Goal: Task Accomplishment & Management: Use online tool/utility

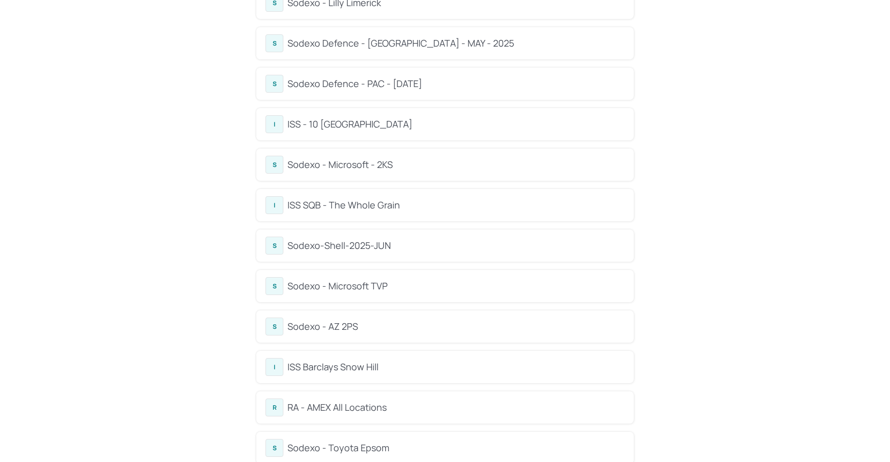
scroll to position [278, 0]
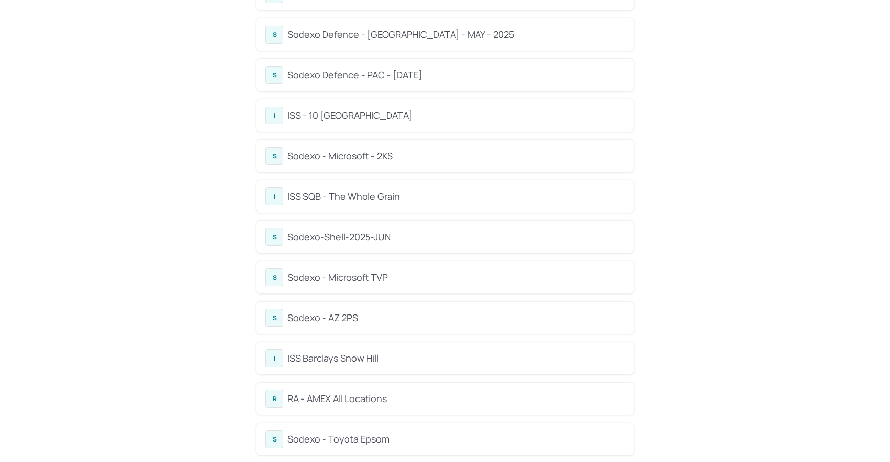
click at [362, 200] on div "ISS SQB - The Whole Grain" at bounding box center [456, 196] width 337 height 14
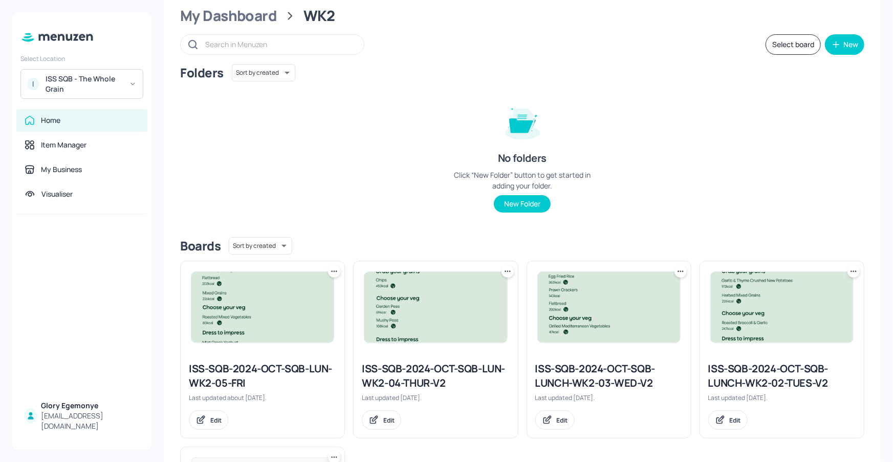
scroll to position [45, 0]
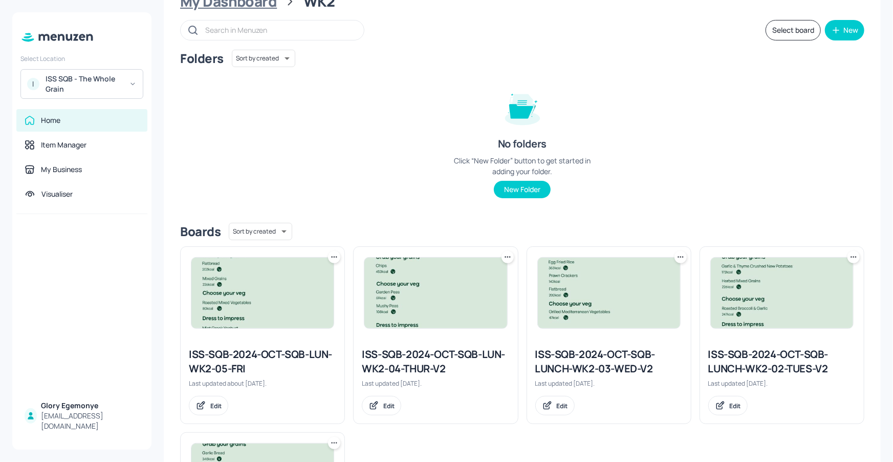
click at [243, 7] on div "My Dashboard" at bounding box center [228, 1] width 97 height 18
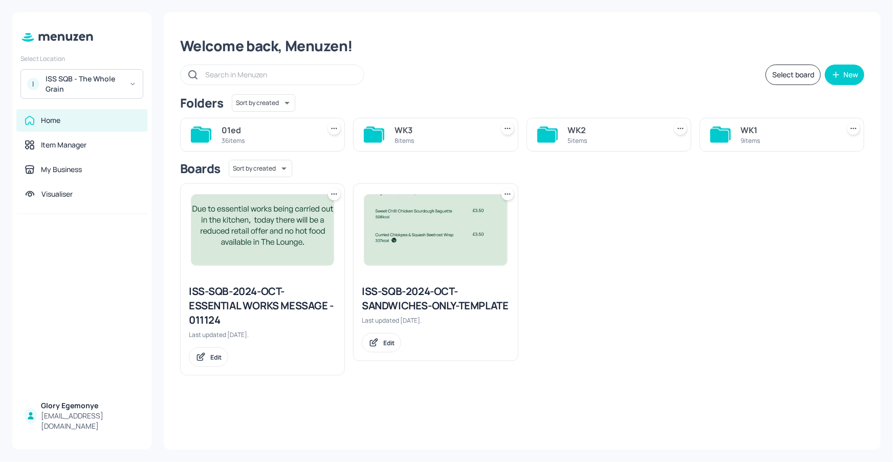
scroll to position [0, 0]
drag, startPoint x: 377, startPoint y: 134, endPoint x: 382, endPoint y: 134, distance: 5.7
click at [377, 134] on icon at bounding box center [373, 135] width 18 height 14
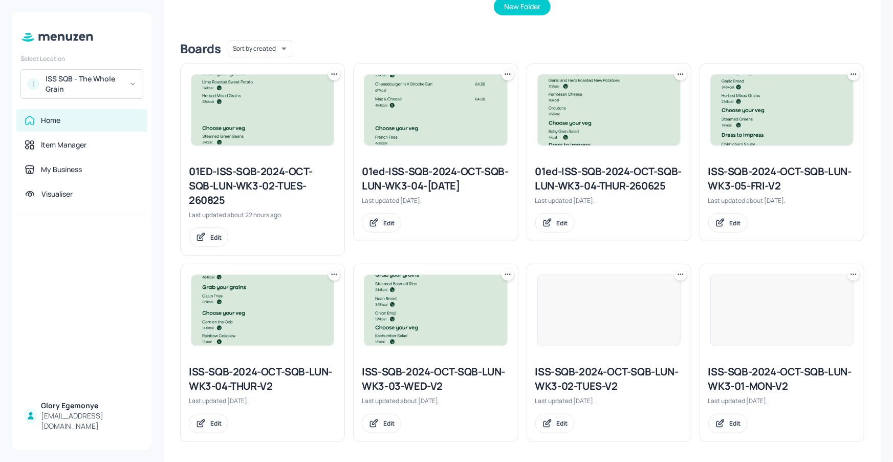
scroll to position [231, 0]
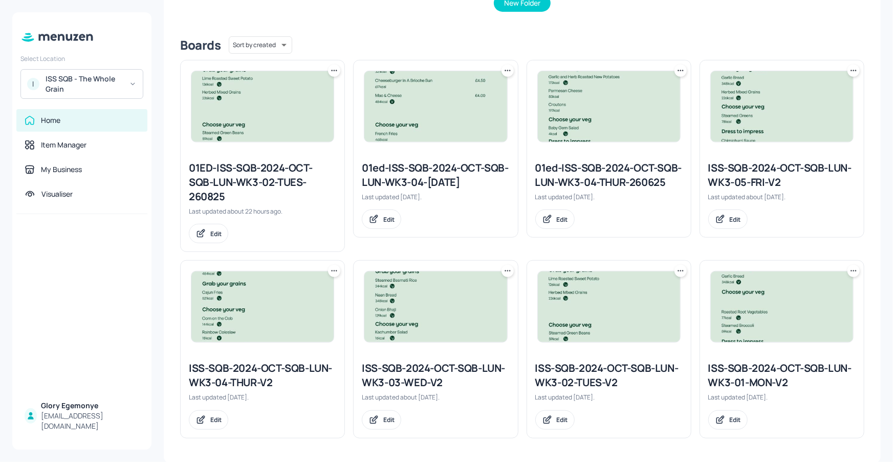
click at [418, 375] on div "ISS-SQB-2024-OCT-SQB-LUN-WK3-03-WED-V2" at bounding box center [435, 375] width 147 height 29
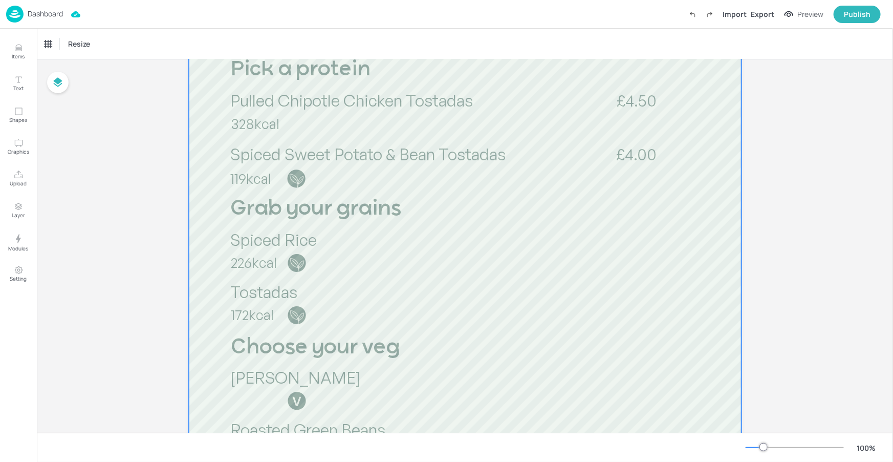
scroll to position [272, 0]
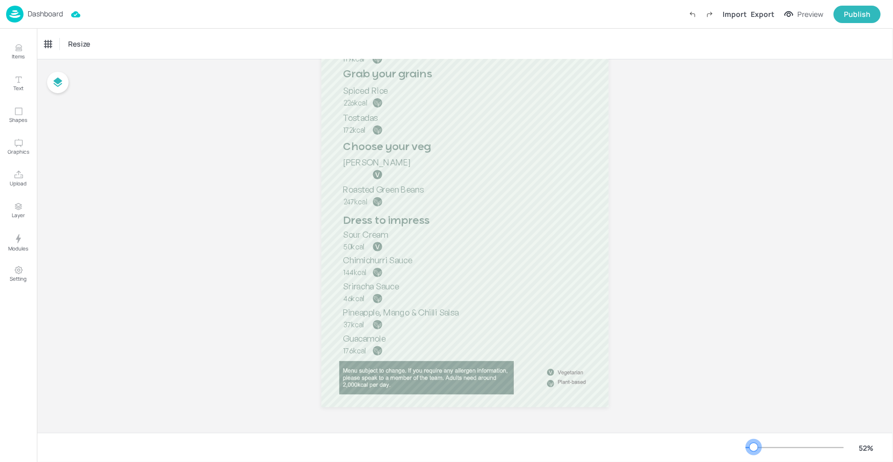
click at [754, 447] on div at bounding box center [750, 447] width 8 height 1
click at [750, 446] on div at bounding box center [754, 447] width 8 height 8
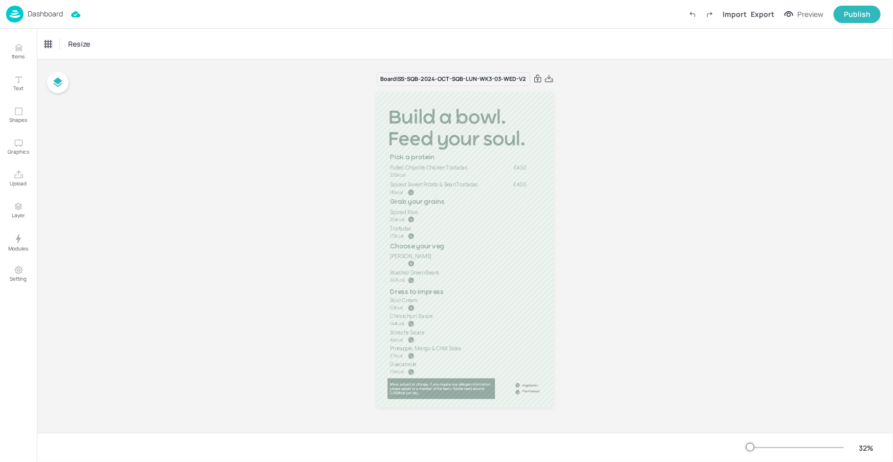
click at [50, 15] on p "Dashboard" at bounding box center [45, 13] width 35 height 7
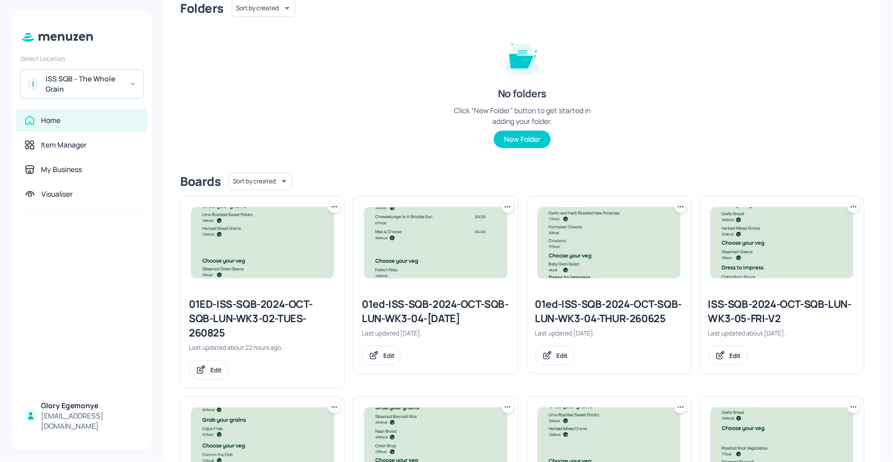
scroll to position [231, 0]
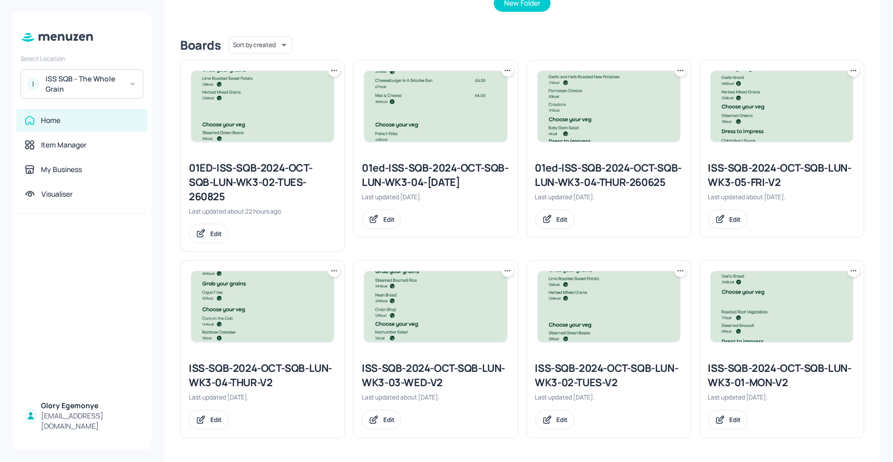
click at [505, 270] on icon at bounding box center [506, 271] width 2 height 2
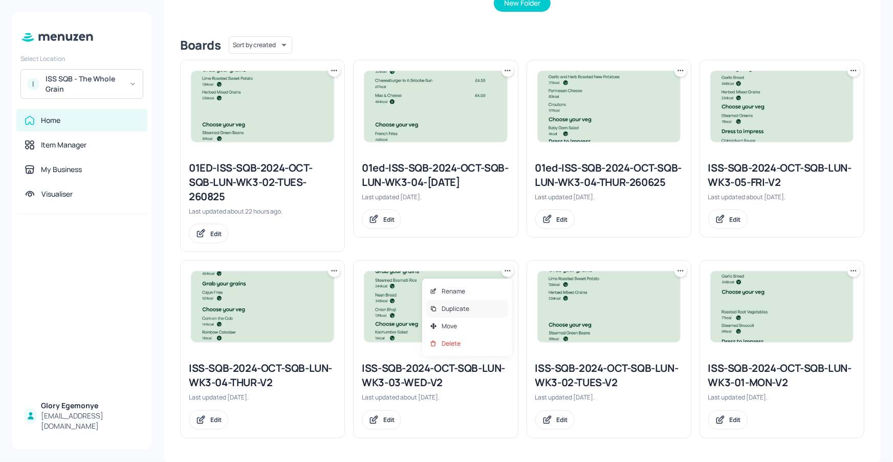
click at [458, 307] on p "Duplicate" at bounding box center [456, 308] width 28 height 9
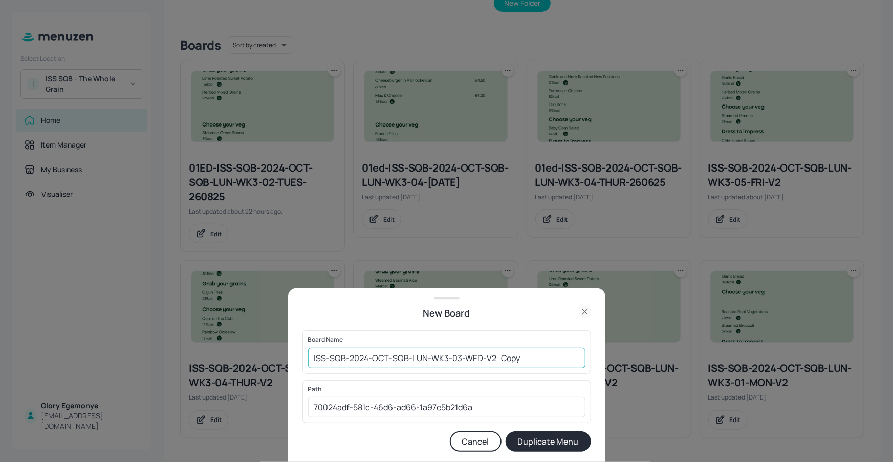
click at [528, 353] on input "ISS-SQB-2024-OCT-SQB-LUN-WK3-03-WED-V2 Copy" at bounding box center [446, 357] width 277 height 20
click at [308, 357] on input "ISS-SQB-2024-OCT-SQB-LUN-WK3-03-WED-V2 2708" at bounding box center [446, 357] width 277 height 20
type input "01ED-ISS-SQB-2024-OCT-SQB-LUN-WK3-03-WED-V2 2708"
click at [562, 435] on button "Duplicate Menu" at bounding box center [548, 441] width 85 height 20
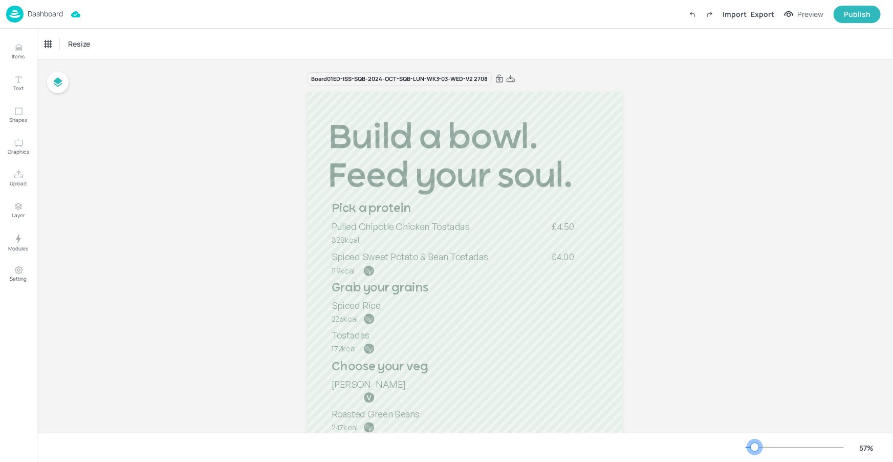
click at [755, 445] on div at bounding box center [795, 447] width 98 height 8
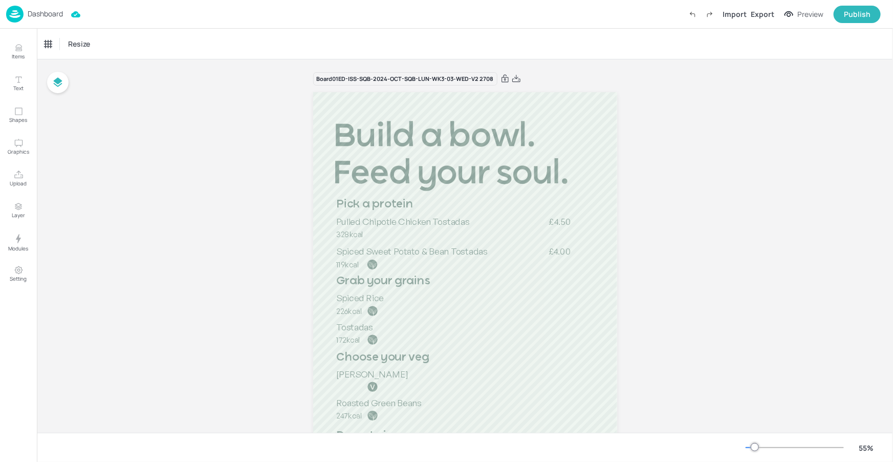
click at [752, 445] on div at bounding box center [755, 447] width 8 height 8
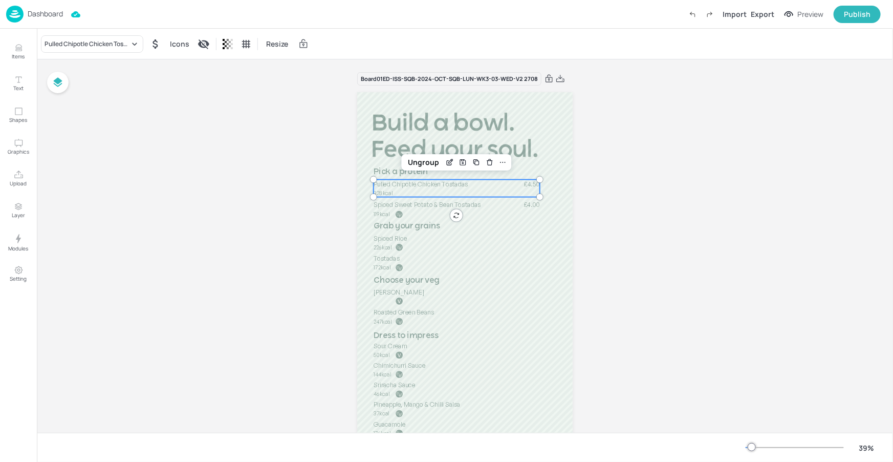
click at [407, 183] on span "Pulled Chipotle Chicken Tostadas" at bounding box center [421, 184] width 95 height 8
click at [122, 50] on div "Pulled Chipotle Chicken Tostadas" at bounding box center [92, 43] width 102 height 17
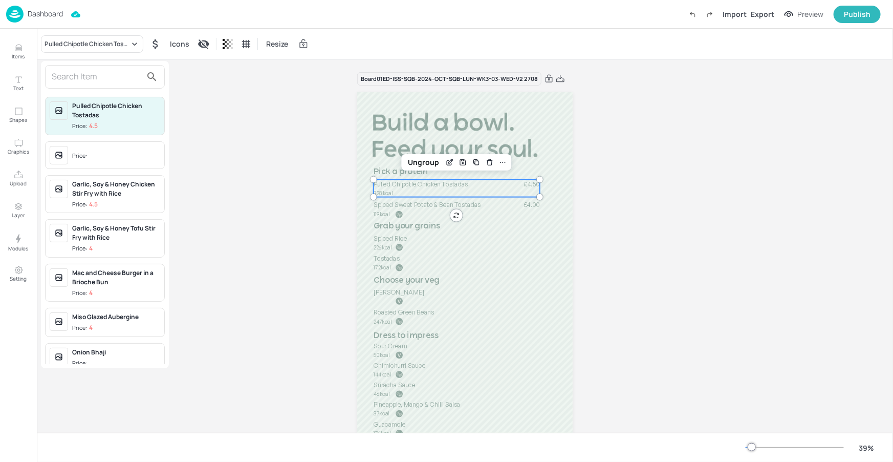
click at [127, 80] on input "text" at bounding box center [97, 77] width 90 height 16
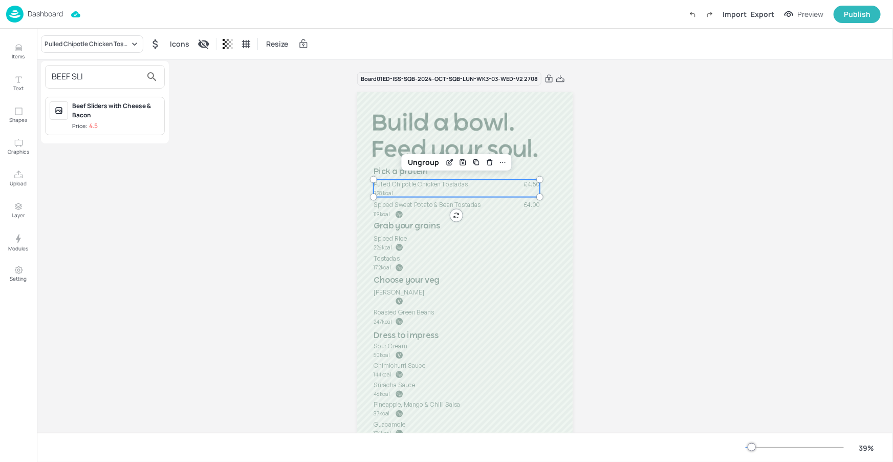
type input "BEEF SLI"
click at [110, 101] on div "Beef Sliders with Cheese & Bacon" at bounding box center [116, 110] width 88 height 18
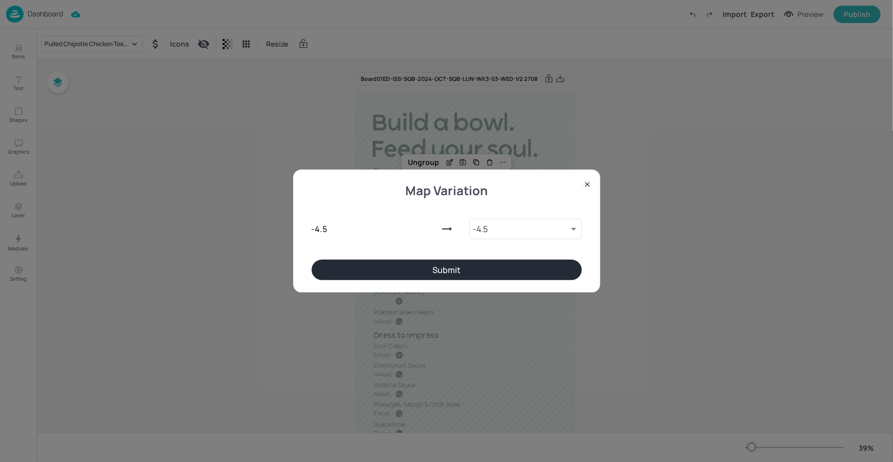
click at [493, 287] on div "Map Variation - 4.5 - 4.5 9418693 ​ Submit" at bounding box center [446, 230] width 307 height 123
click at [498, 271] on button "Submit" at bounding box center [447, 269] width 270 height 20
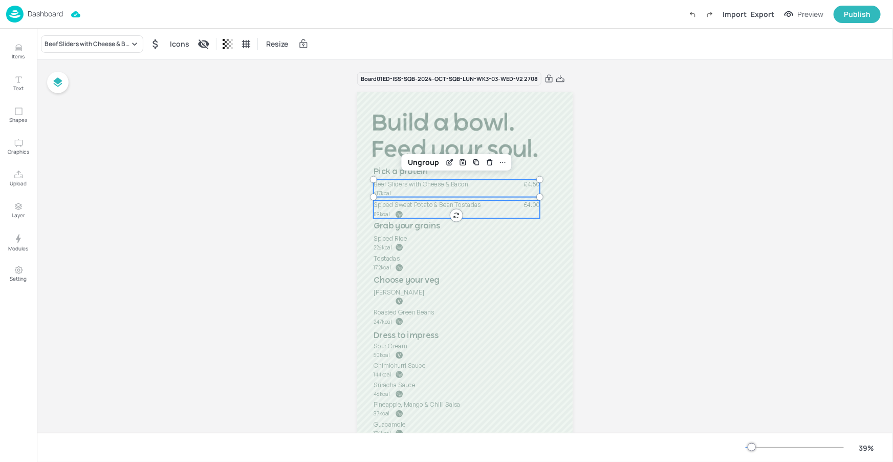
click at [453, 204] on span "Spiced Sweet Potato & Bean Tostadas" at bounding box center [427, 205] width 107 height 8
click at [116, 44] on div "Spiced Sweet Potato & Bean Tostadas" at bounding box center [87, 43] width 85 height 9
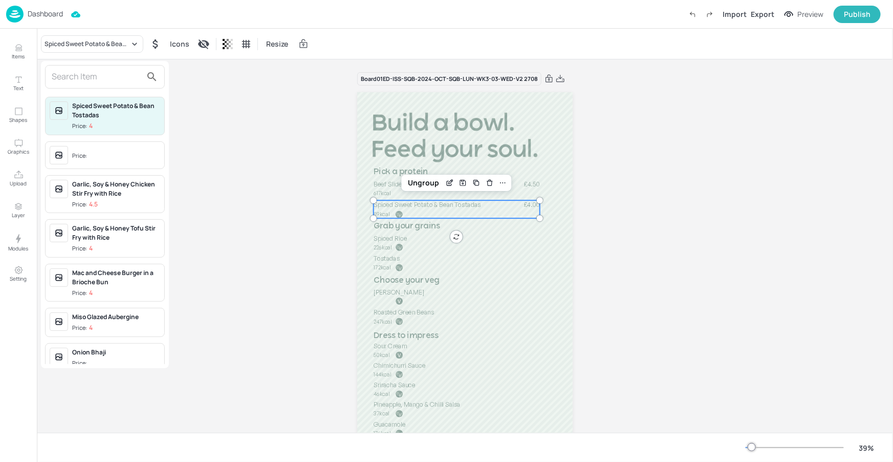
click at [100, 69] on input "text" at bounding box center [97, 77] width 90 height 16
click at [103, 75] on input "text" at bounding box center [97, 77] width 90 height 16
type input "S"
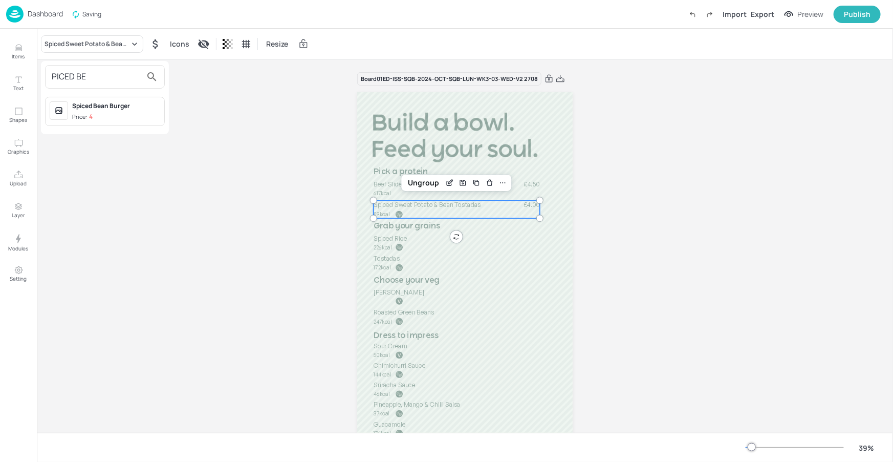
type input "PICED BE"
click at [115, 104] on div "Spiced Bean Burger" at bounding box center [116, 105] width 88 height 9
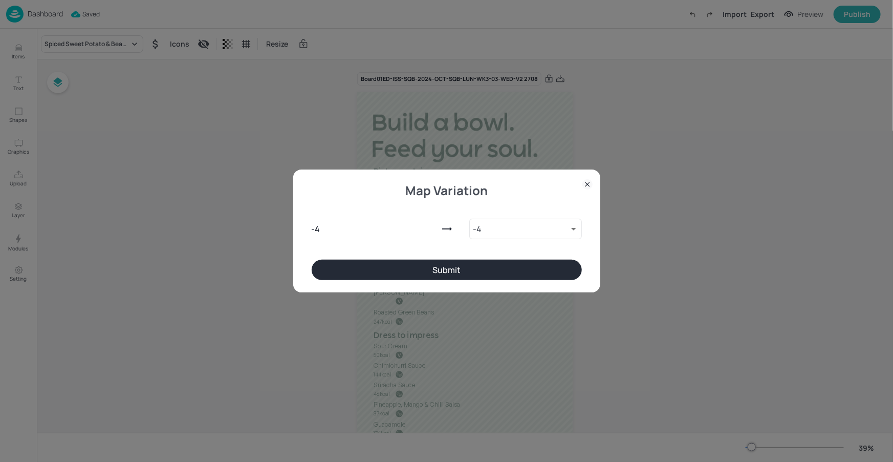
click at [336, 264] on button "Submit" at bounding box center [447, 269] width 270 height 20
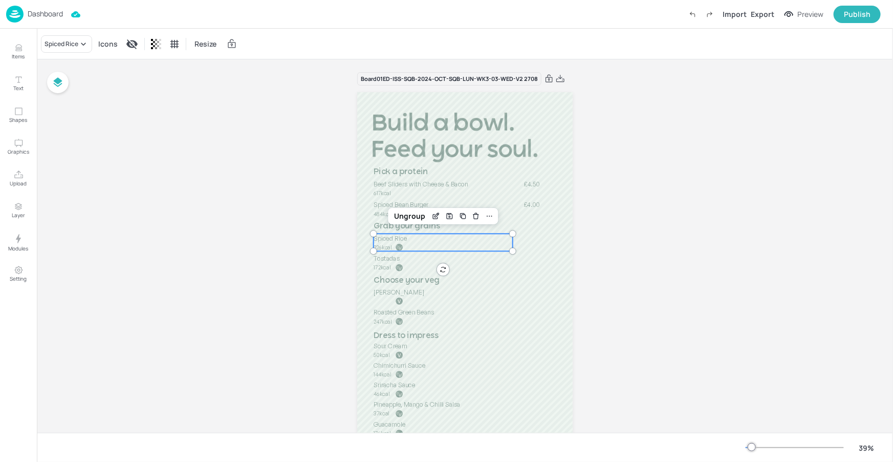
click at [418, 244] on p "226kcal" at bounding box center [401, 248] width 55 height 8
click at [82, 46] on icon at bounding box center [83, 44] width 10 height 10
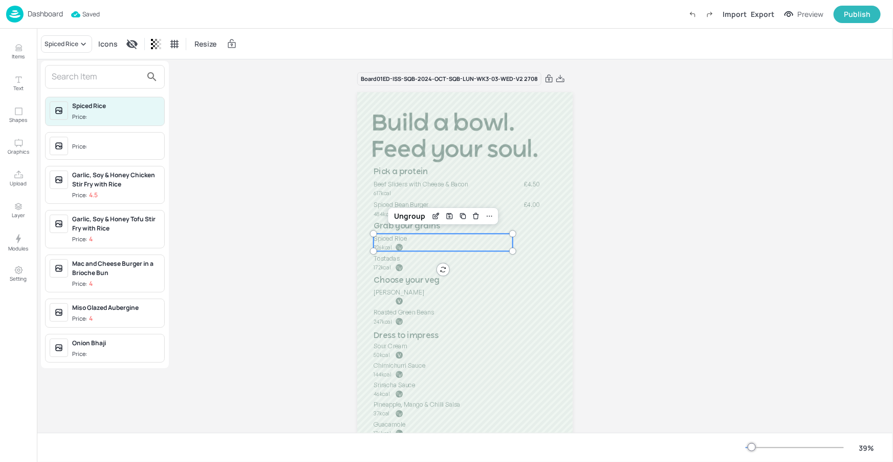
click at [95, 76] on input "text" at bounding box center [97, 77] width 90 height 16
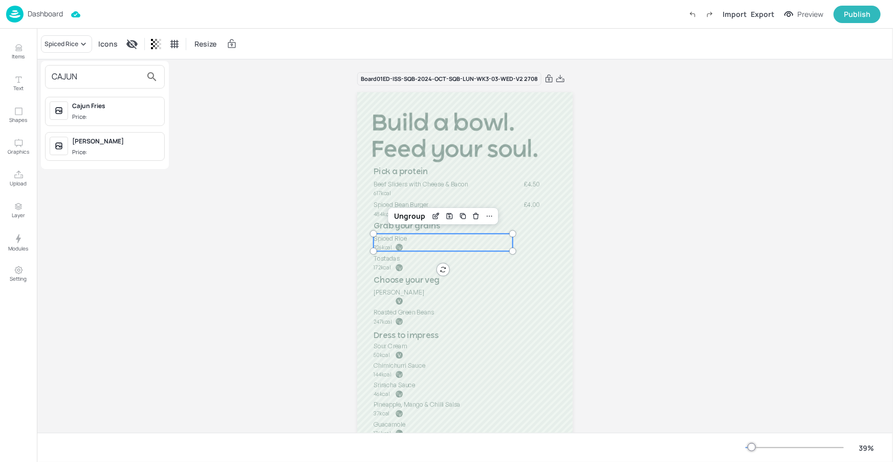
type input "CAJUN"
click at [105, 119] on span "Price:" at bounding box center [116, 117] width 88 height 9
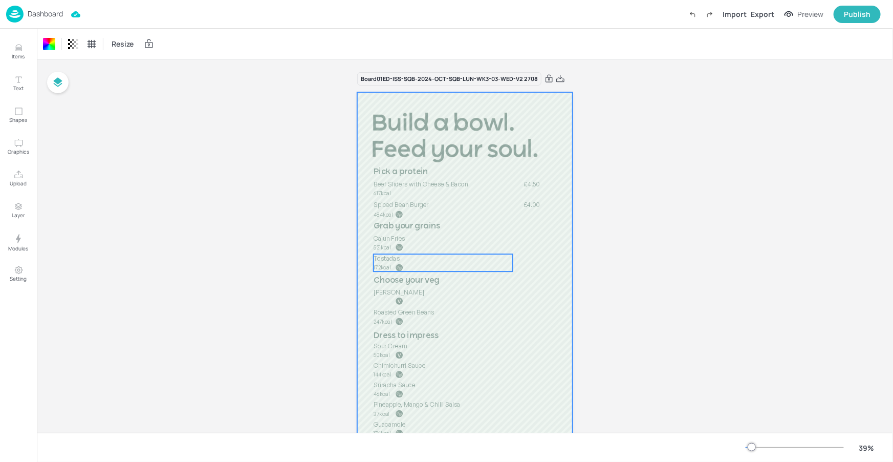
click at [385, 260] on span "Tostadas" at bounding box center [387, 258] width 26 height 8
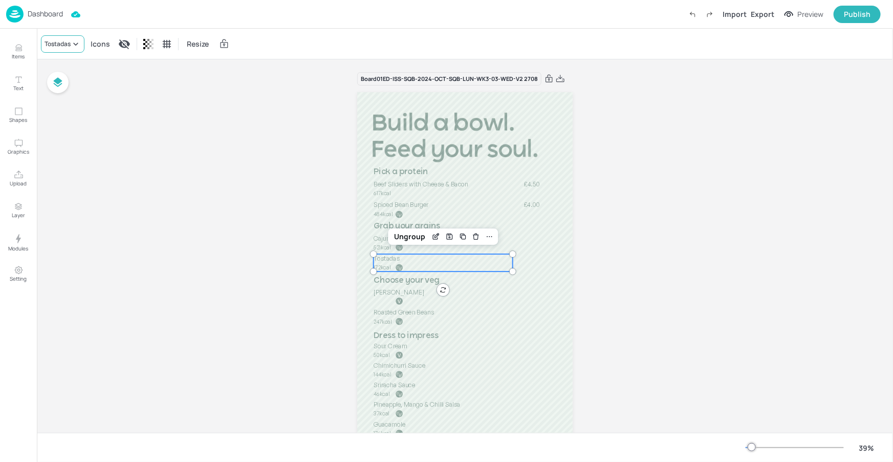
click at [68, 48] on div "Tostadas" at bounding box center [58, 43] width 26 height 9
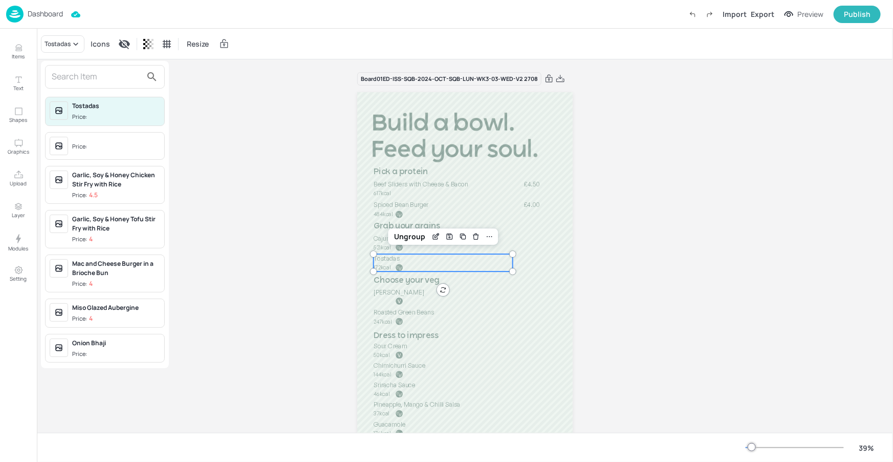
click at [86, 76] on input "text" at bounding box center [97, 77] width 90 height 16
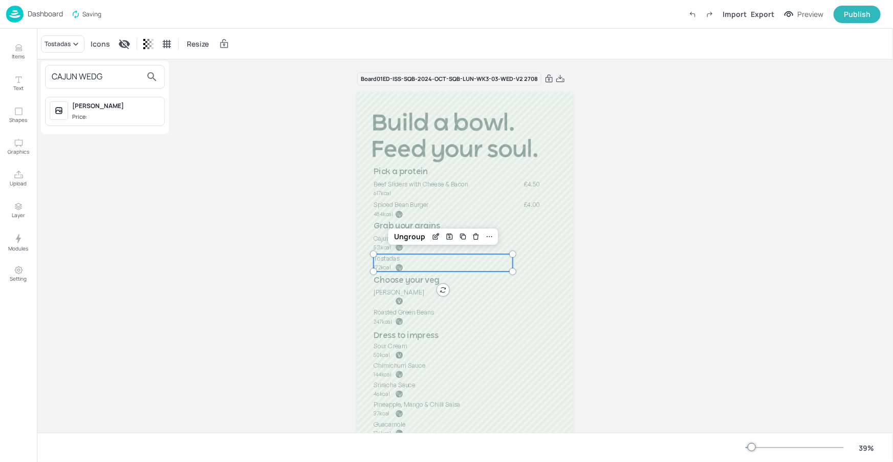
type input "CAJUN WEDG"
drag, startPoint x: 117, startPoint y: 104, endPoint x: 277, endPoint y: 206, distance: 189.4
click at [117, 104] on div "Cajun Wedges" at bounding box center [116, 105] width 88 height 9
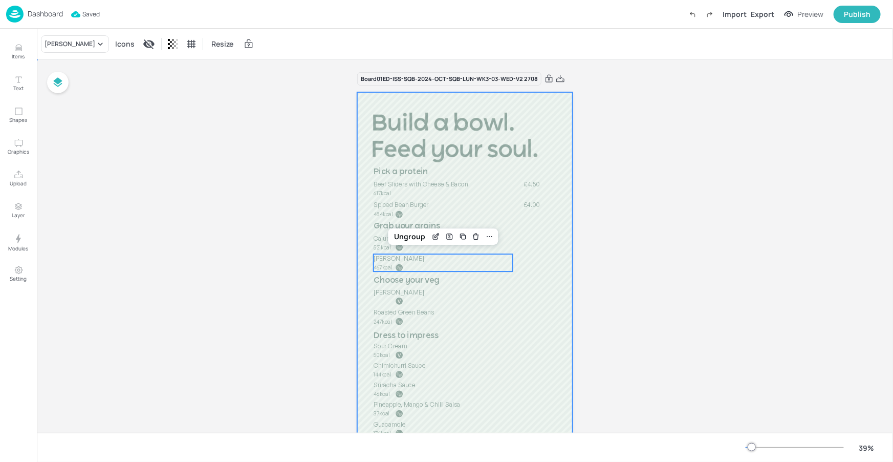
click at [544, 303] on div at bounding box center [464, 283] width 215 height 383
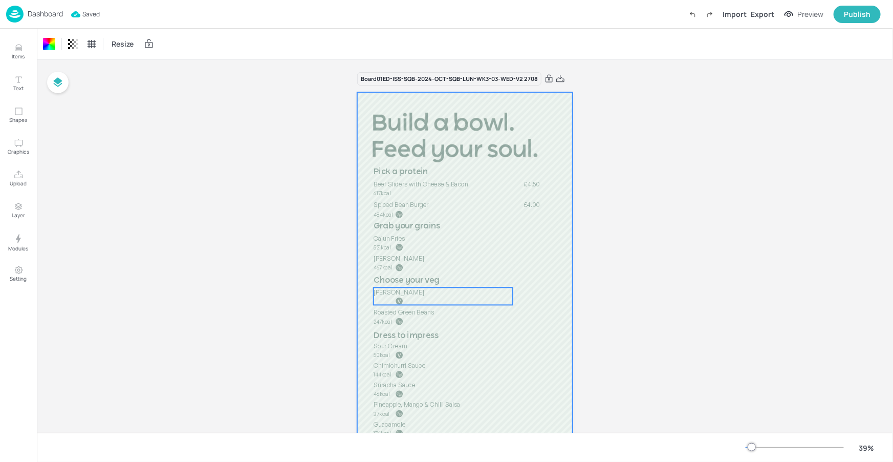
click at [390, 299] on div "Refried Beans" at bounding box center [443, 296] width 139 height 17
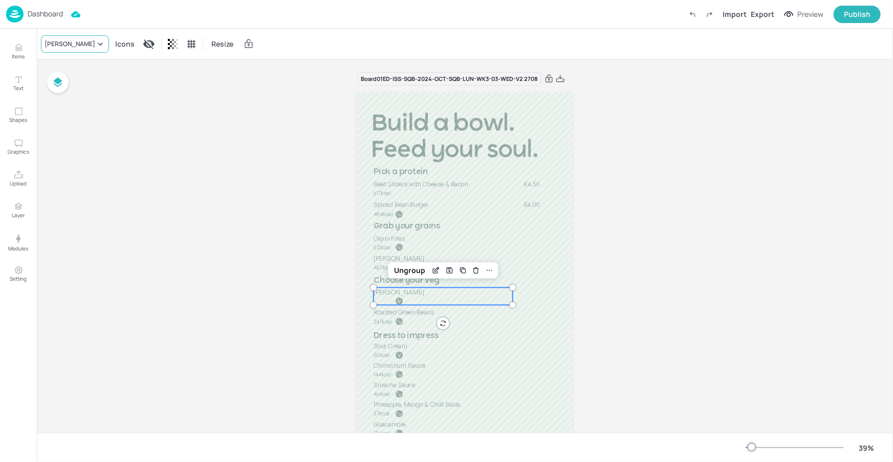
click at [75, 38] on div "Refried Beans" at bounding box center [75, 43] width 68 height 17
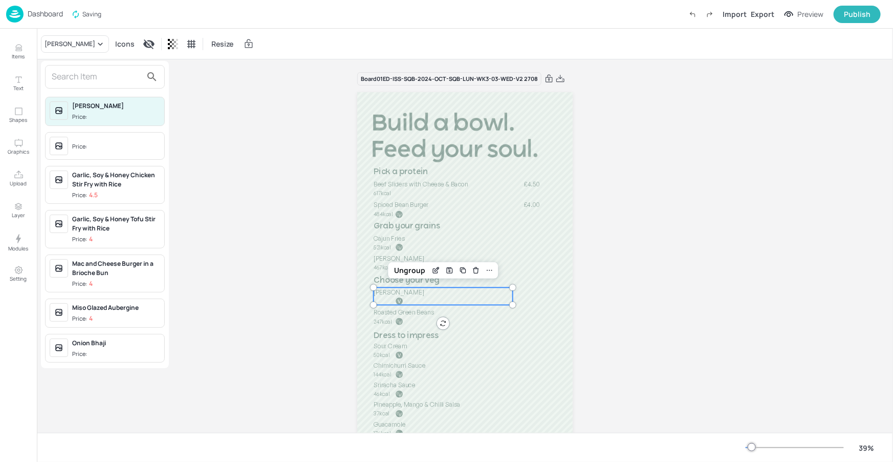
click at [88, 69] on input "text" at bounding box center [97, 77] width 90 height 16
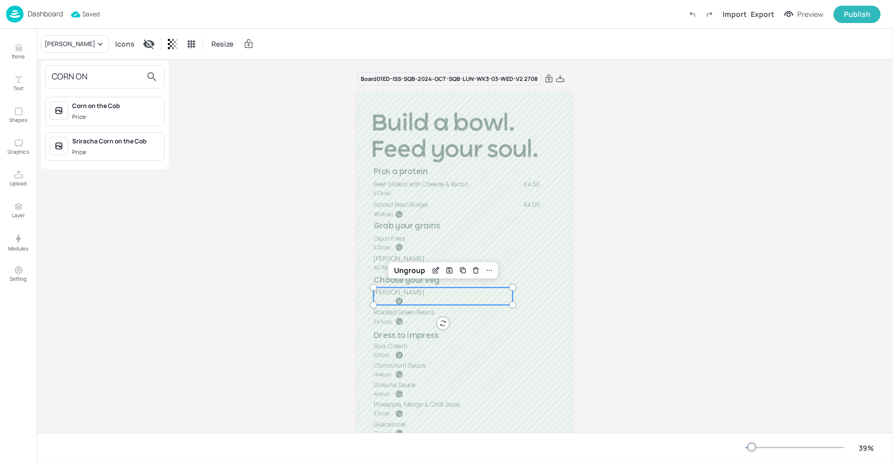
type input "CORN ON"
drag, startPoint x: 146, startPoint y: 119, endPoint x: 155, endPoint y: 129, distance: 13.4
click at [146, 119] on span "Price:" at bounding box center [116, 117] width 88 height 9
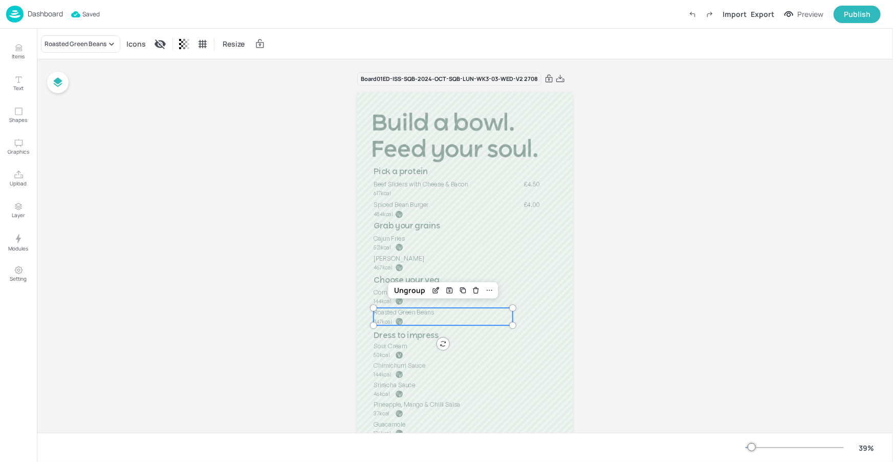
click at [397, 324] on div at bounding box center [400, 321] width 8 height 8
click at [100, 48] on div "Roasted Green Beans" at bounding box center [76, 43] width 62 height 9
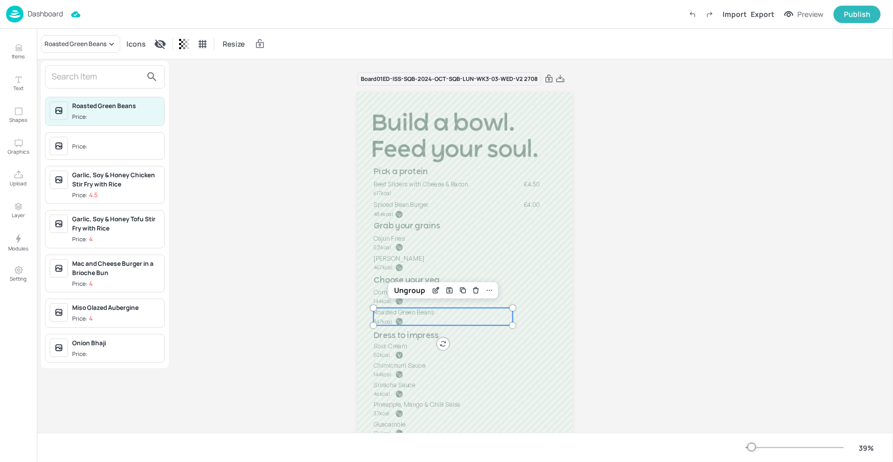
click at [108, 79] on input "text" at bounding box center [97, 77] width 90 height 16
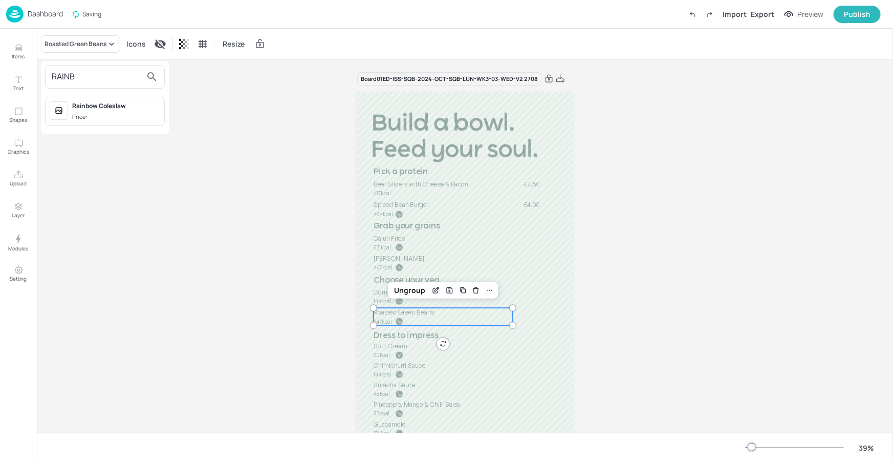
type input "RAINB"
drag, startPoint x: 155, startPoint y: 111, endPoint x: 177, endPoint y: 129, distance: 28.7
click at [155, 111] on div "Rainbow Coleslaw Price:" at bounding box center [116, 111] width 88 height 20
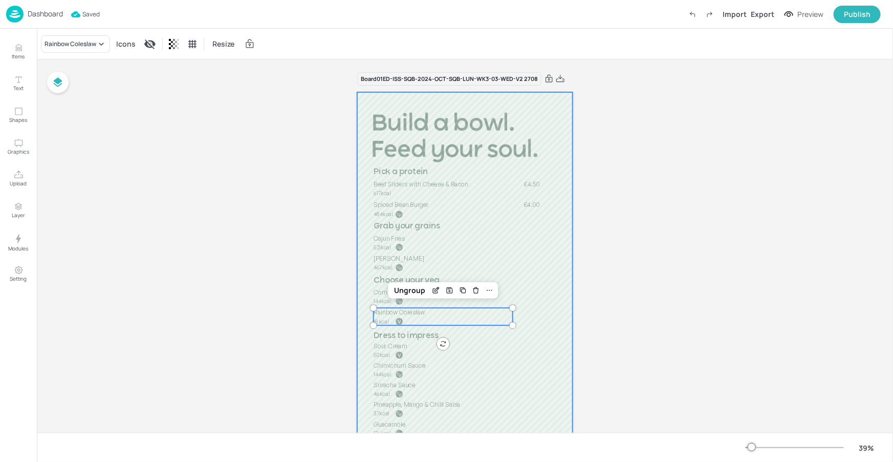
scroll to position [16, 0]
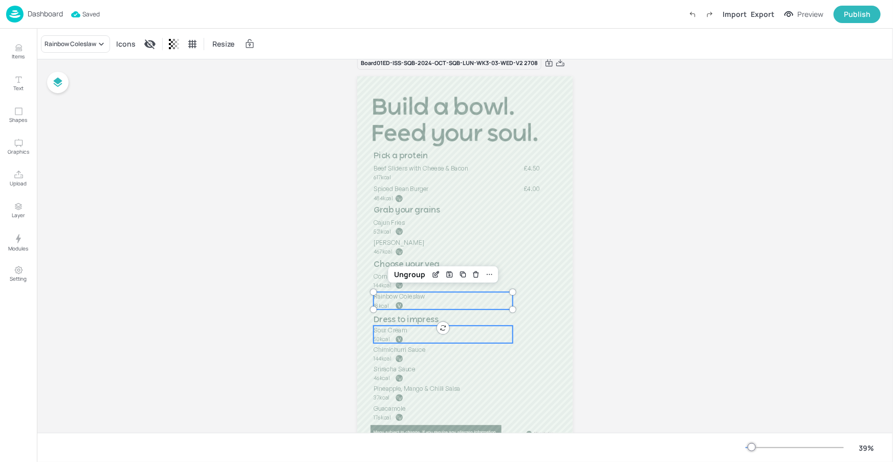
click at [391, 329] on span "Sour Cream" at bounding box center [391, 330] width 34 height 8
click at [59, 41] on div "Sour Cream" at bounding box center [62, 43] width 35 height 9
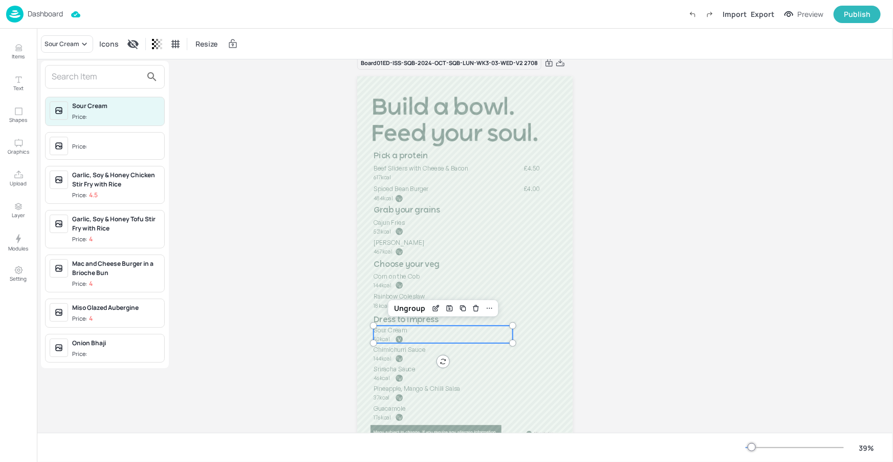
drag, startPoint x: 82, startPoint y: 80, endPoint x: 115, endPoint y: 101, distance: 38.9
click at [82, 80] on input "text" at bounding box center [97, 77] width 90 height 16
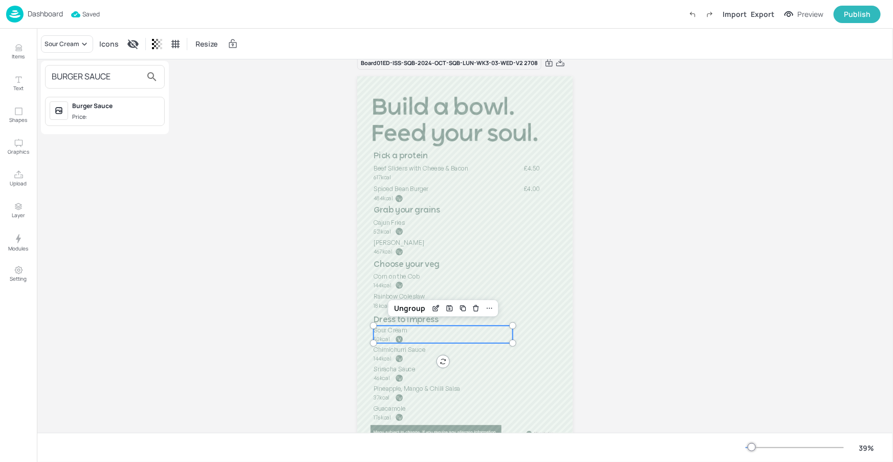
type input "BURGER SAUCE"
click at [130, 107] on div "Burger Sauce" at bounding box center [116, 105] width 88 height 9
click at [121, 103] on div "Burger Sauce" at bounding box center [116, 105] width 88 height 9
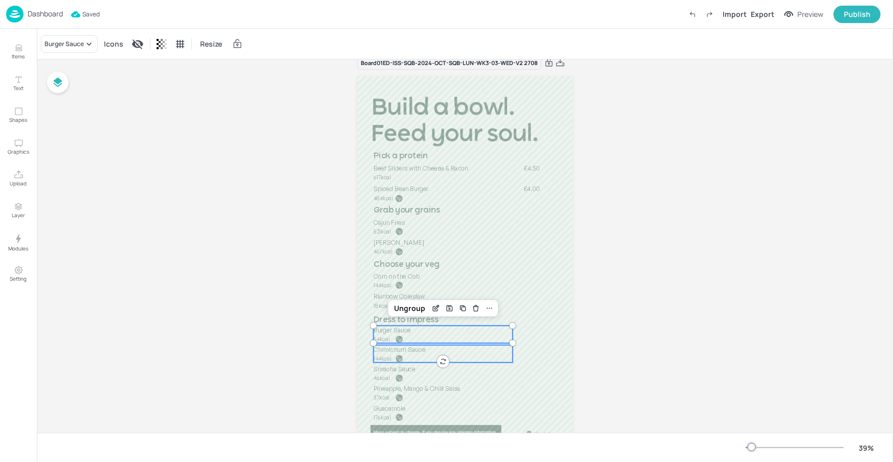
click at [408, 348] on span "Chimichurri Sauce" at bounding box center [400, 349] width 52 height 8
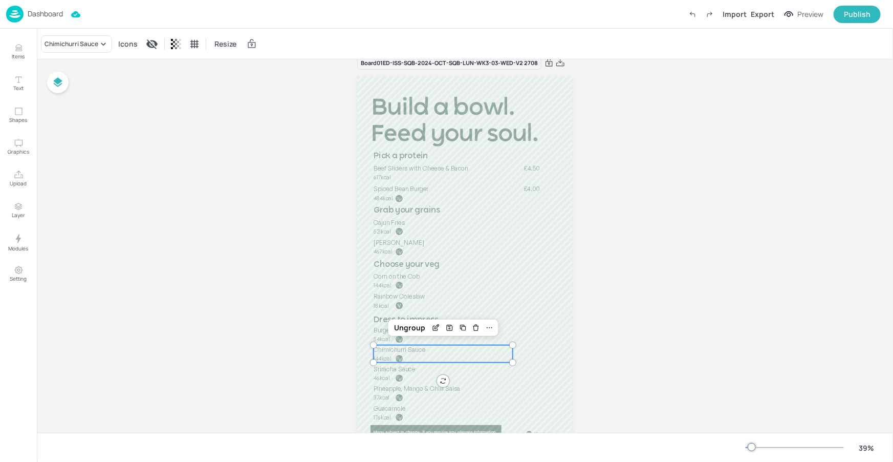
click at [81, 29] on div "Chimichurri Sauce Icons Resize" at bounding box center [465, 44] width 856 height 30
click at [82, 44] on div "Chimichurri Sauce" at bounding box center [72, 43] width 54 height 9
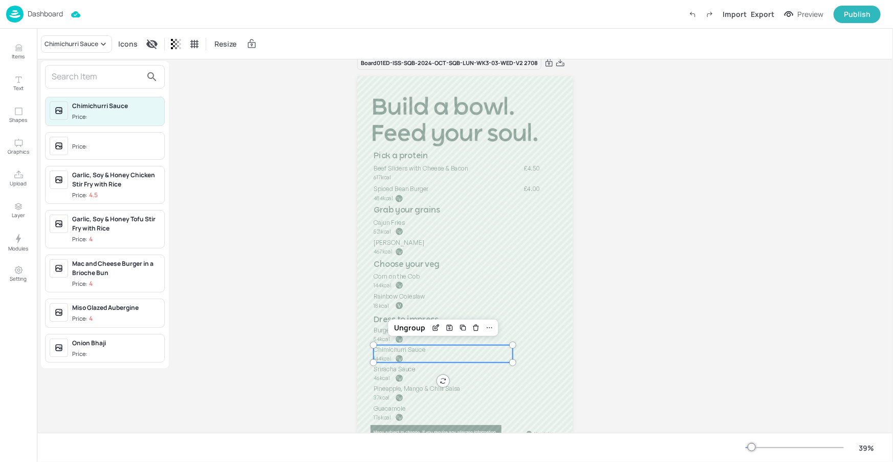
drag, startPoint x: 77, startPoint y: 74, endPoint x: 82, endPoint y: 79, distance: 7.3
click at [77, 75] on input "text" at bounding box center [97, 77] width 90 height 16
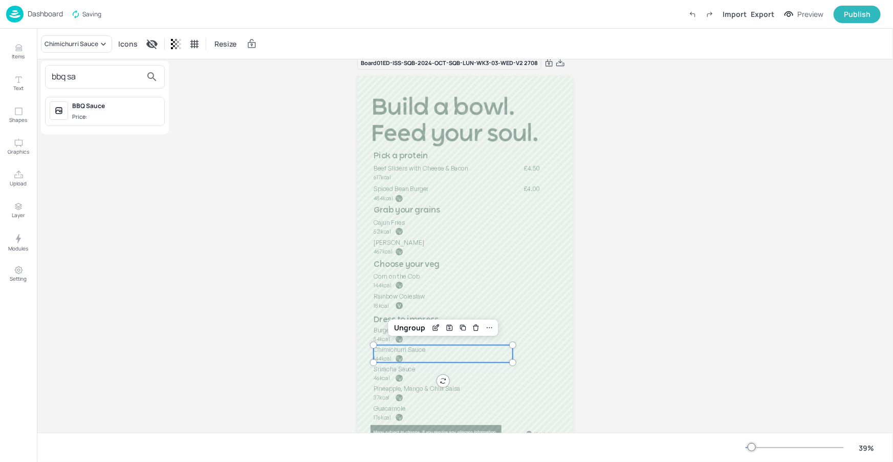
type input "bbq sa"
click at [119, 105] on div "BBQ Sauce" at bounding box center [116, 105] width 88 height 9
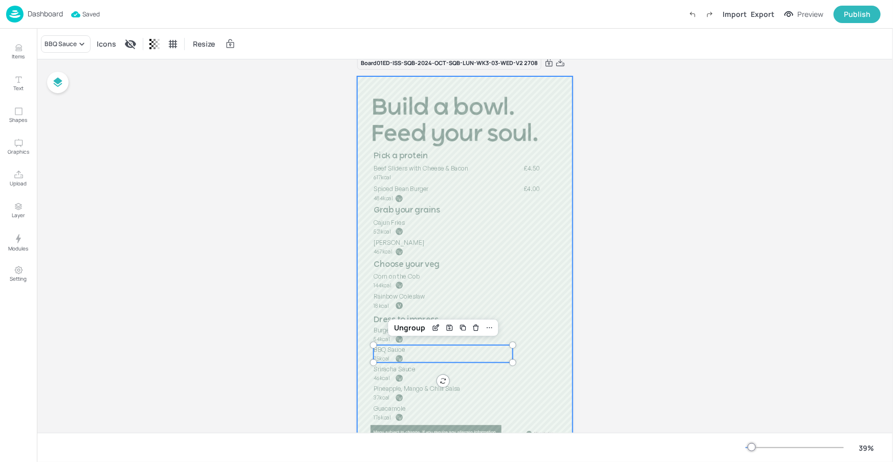
scroll to position [32, 0]
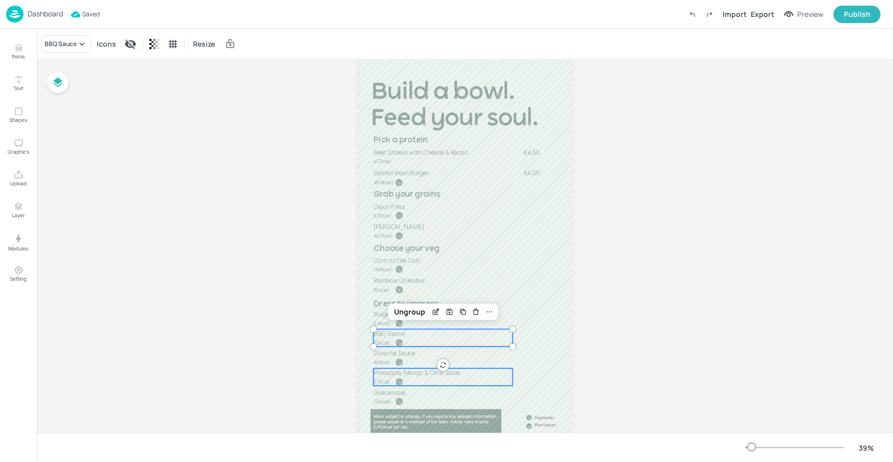
click at [411, 375] on span "Pineapple, Mango & Chilli Salsa" at bounding box center [417, 372] width 87 height 8
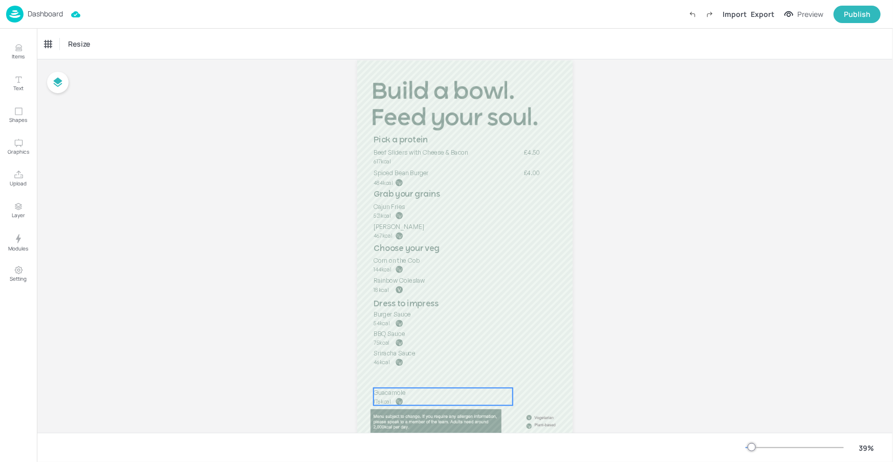
click at [412, 395] on p "Guacamole" at bounding box center [443, 392] width 139 height 9
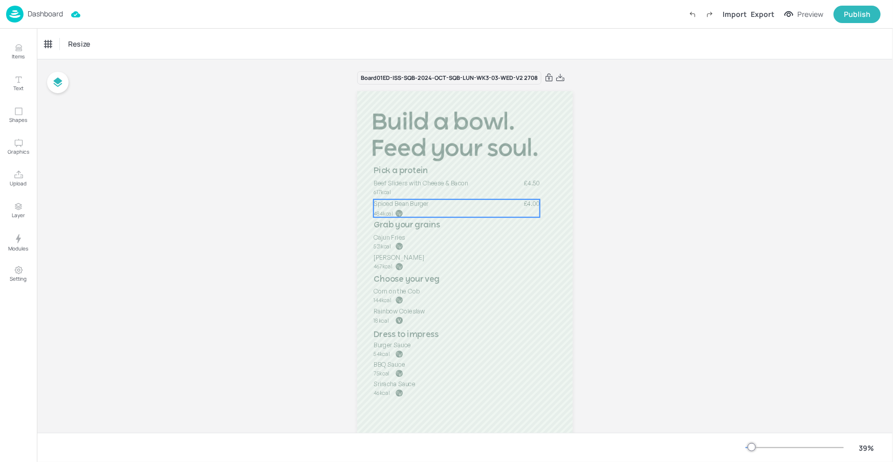
scroll to position [0, 0]
click at [560, 79] on icon at bounding box center [560, 78] width 8 height 7
click at [43, 10] on p "Dashboard" at bounding box center [45, 13] width 35 height 7
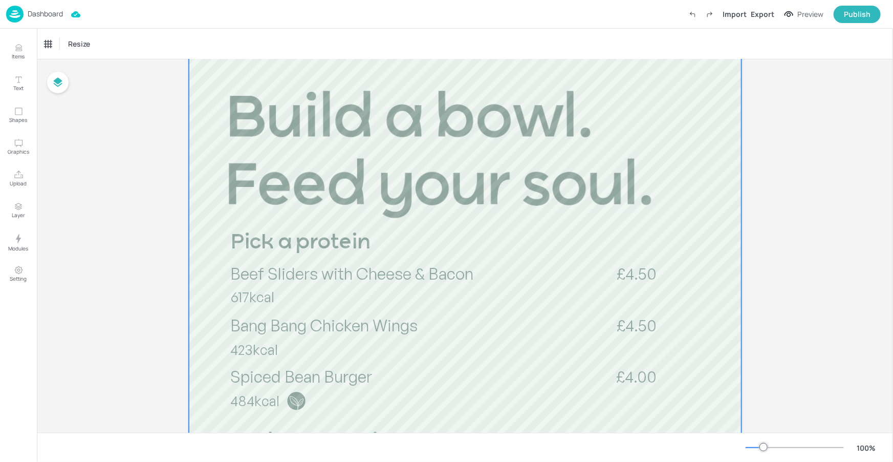
scroll to position [82, 0]
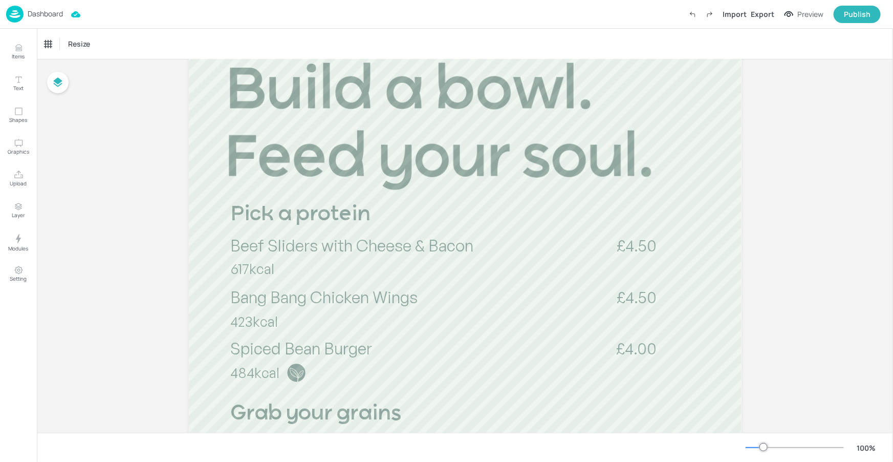
click at [755, 446] on div at bounding box center [795, 447] width 98 height 8
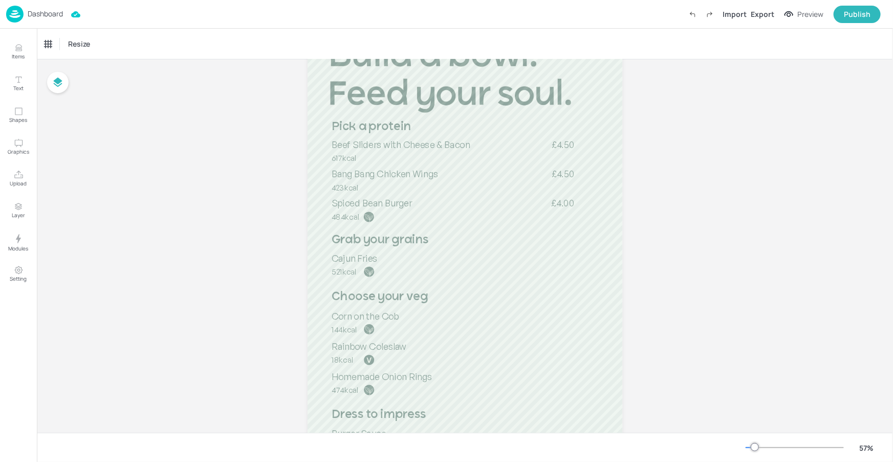
click at [753, 446] on div at bounding box center [755, 447] width 8 height 8
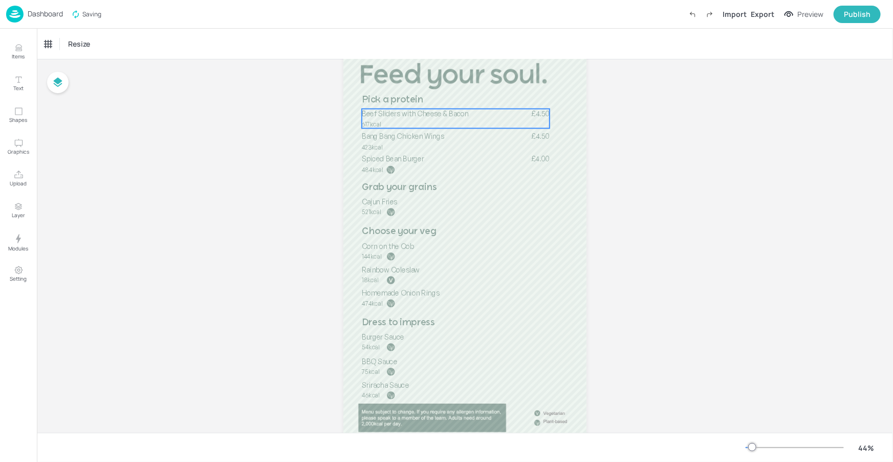
click at [425, 118] on p "Beef Sliders with Cheese & Bacon" at bounding box center [440, 114] width 157 height 10
click at [79, 41] on div "Beef Sliders with Cheese & Bacon" at bounding box center [87, 43] width 85 height 9
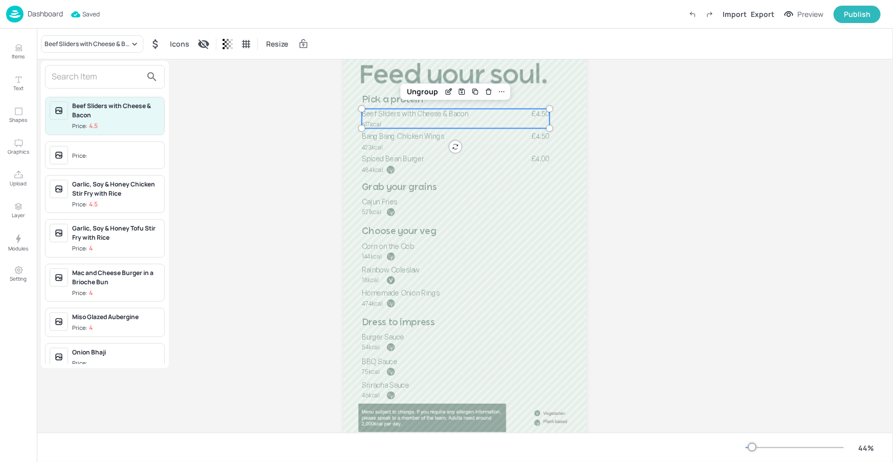
drag, startPoint x: 98, startPoint y: 78, endPoint x: 104, endPoint y: 75, distance: 6.2
click at [98, 77] on input "text" at bounding box center [97, 77] width 90 height 16
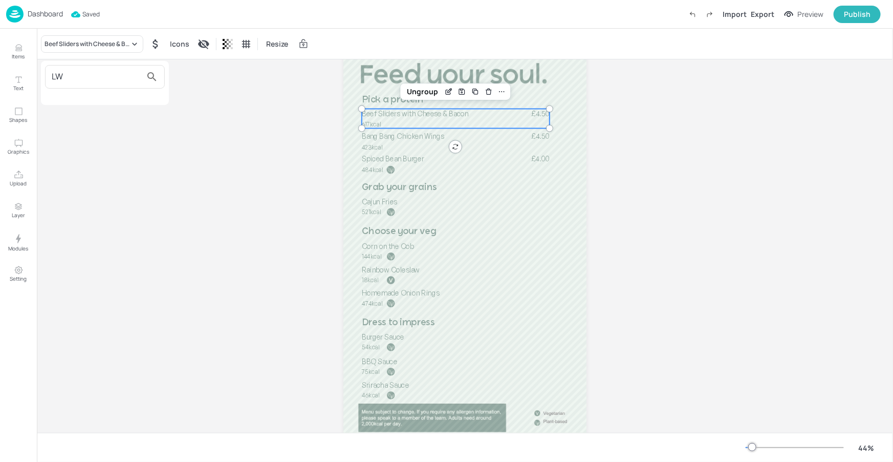
type input "L"
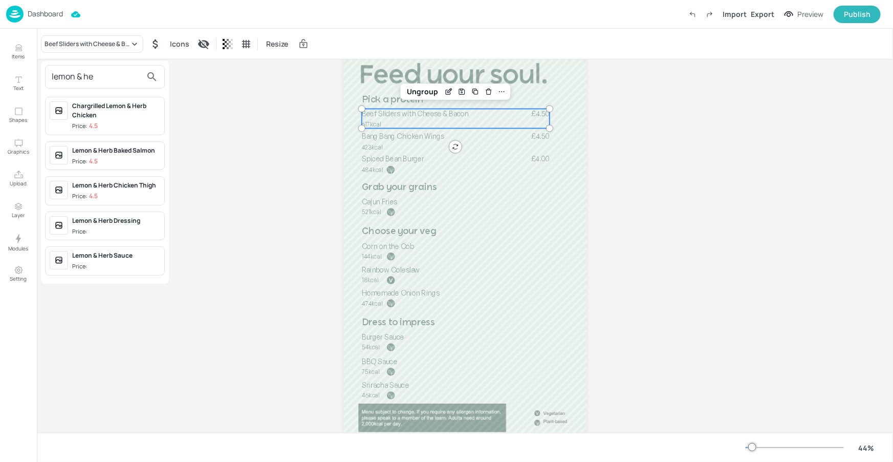
type input "lemon & he"
click at [120, 161] on span "Price: 4.5" at bounding box center [116, 161] width 88 height 9
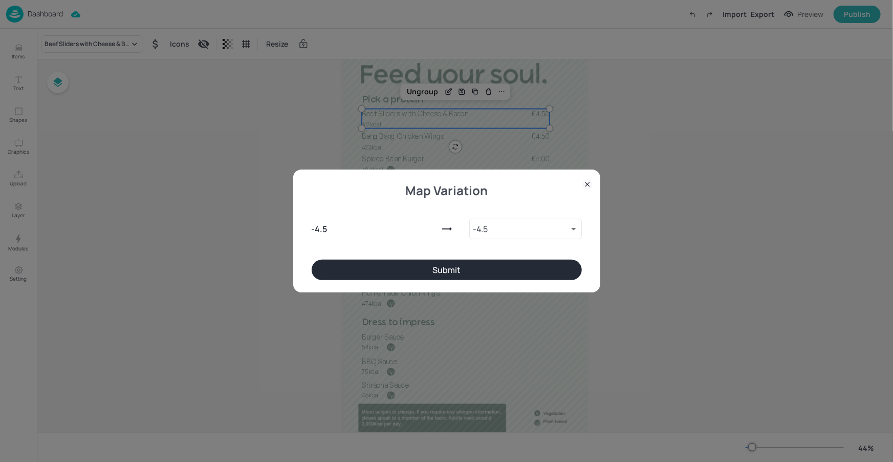
click at [446, 265] on button "Submit" at bounding box center [447, 269] width 270 height 20
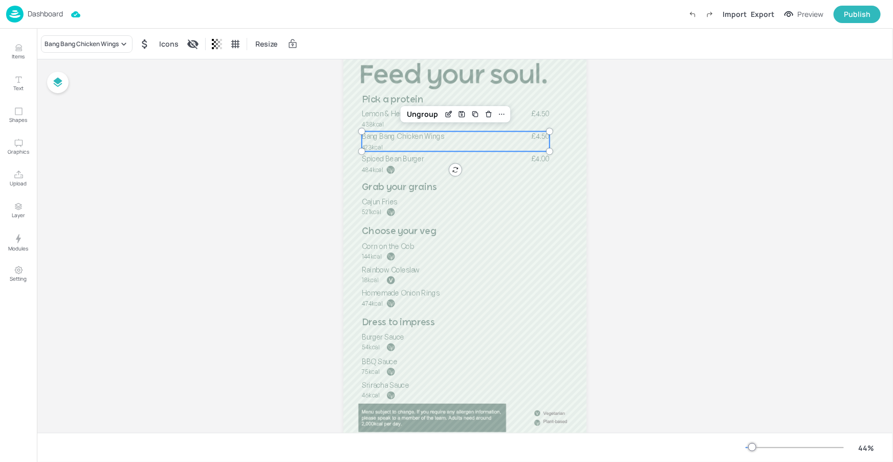
click at [404, 145] on p "423kcal" at bounding box center [393, 147] width 62 height 9
click at [104, 44] on div "Bang Bang Chicken Wings" at bounding box center [82, 43] width 74 height 9
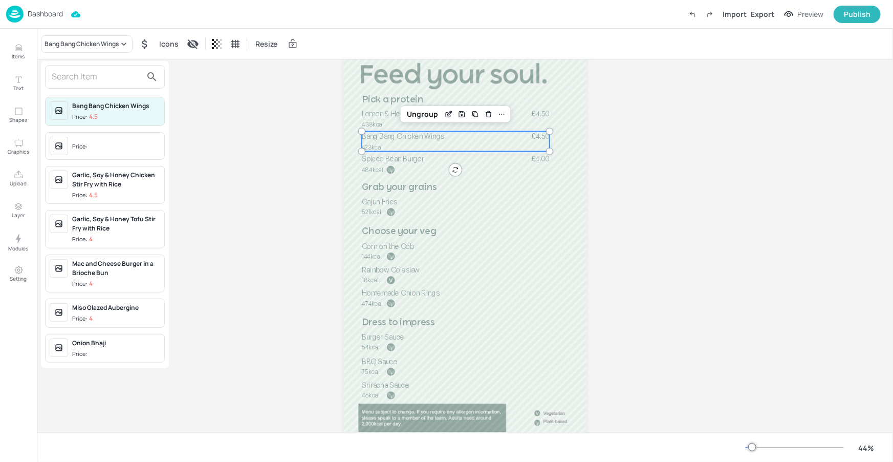
click at [111, 74] on input "text" at bounding box center [97, 77] width 90 height 16
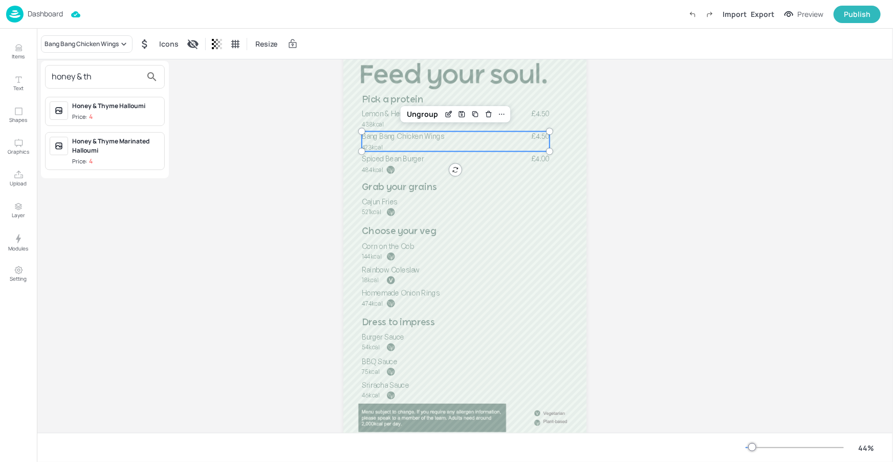
type input "honey & th"
click at [121, 106] on div "Honey & Thyme Halloumi" at bounding box center [116, 105] width 88 height 9
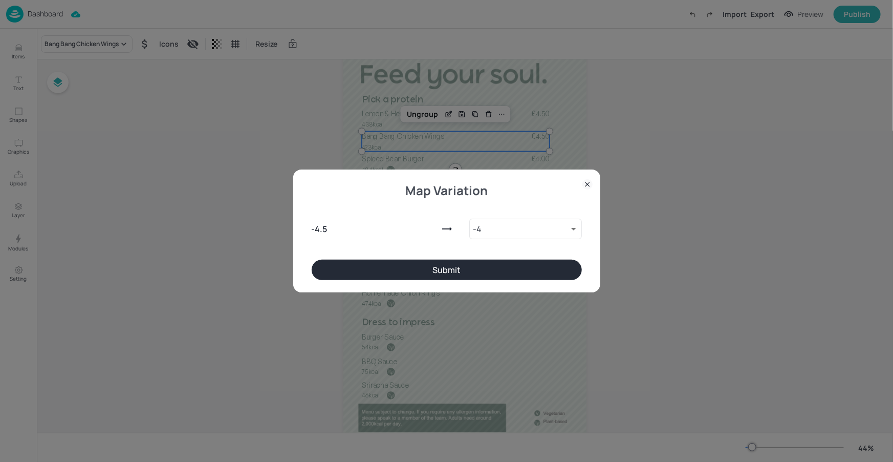
click at [517, 267] on button "Submit" at bounding box center [447, 269] width 270 height 20
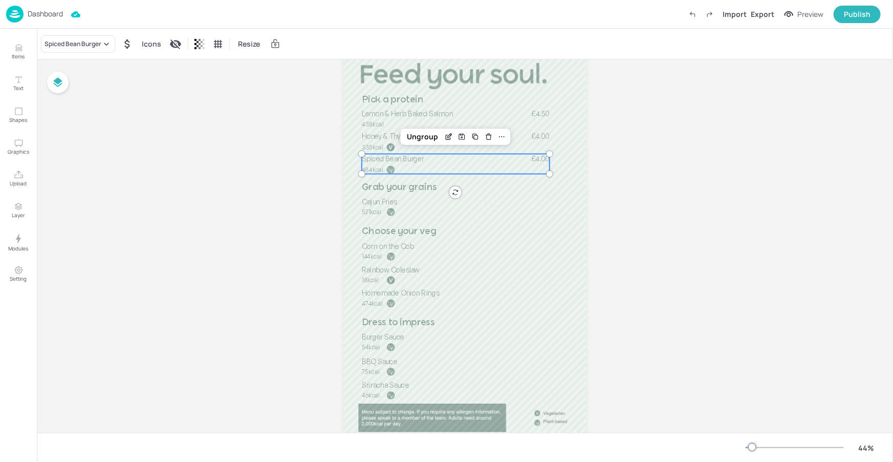
click at [462, 162] on div "£4.00 Spiced Bean Burger 484kcal" at bounding box center [456, 164] width 188 height 20
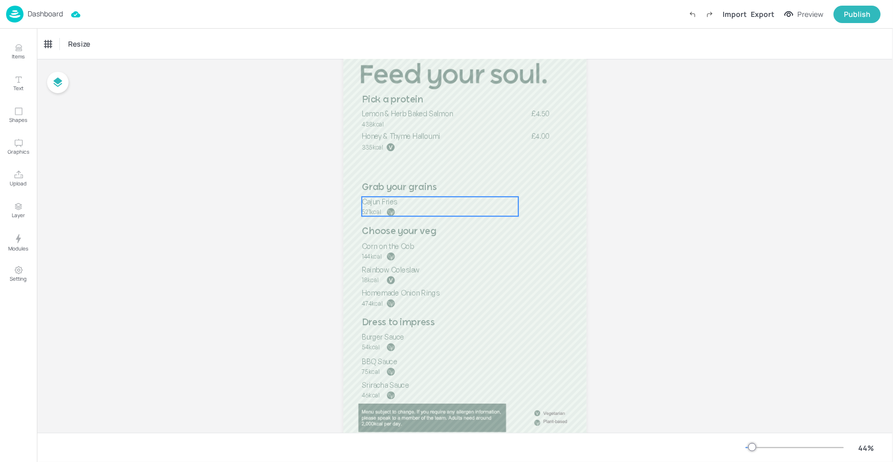
click at [384, 208] on p "521kcal" at bounding box center [393, 212] width 62 height 9
click at [84, 47] on icon at bounding box center [81, 44] width 10 height 10
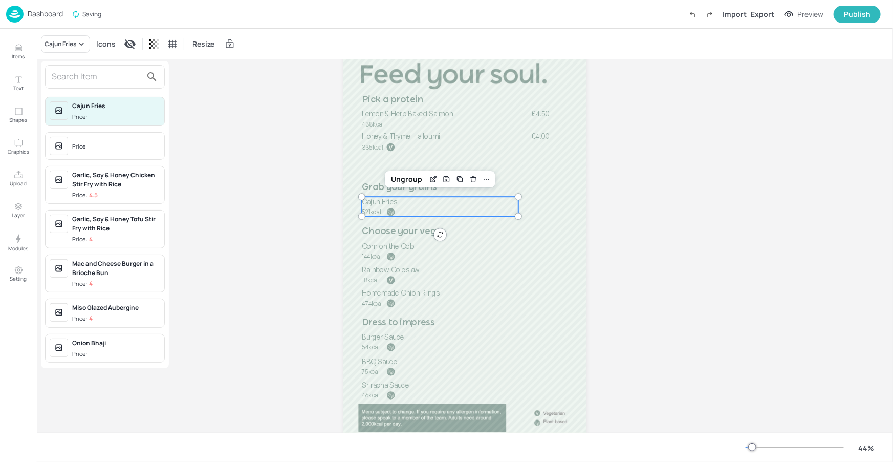
click at [128, 81] on input "text" at bounding box center [97, 77] width 90 height 16
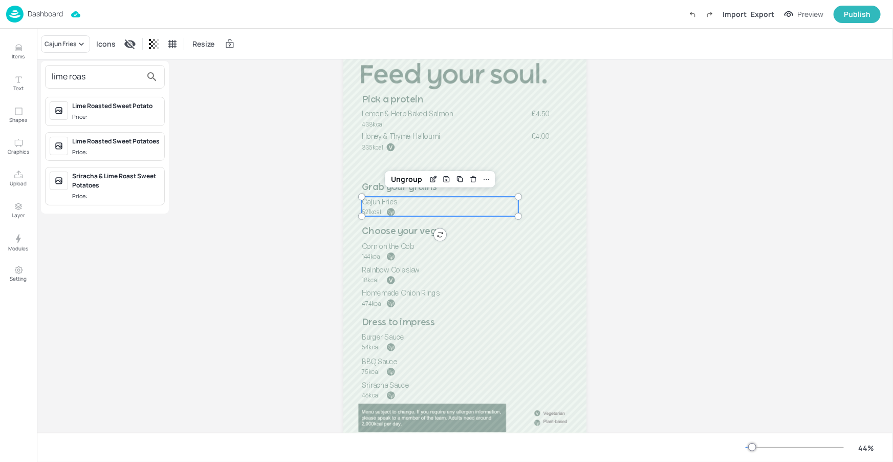
type input "lime roas"
click at [131, 102] on div "Lime Roasted Sweet Potato" at bounding box center [116, 105] width 88 height 9
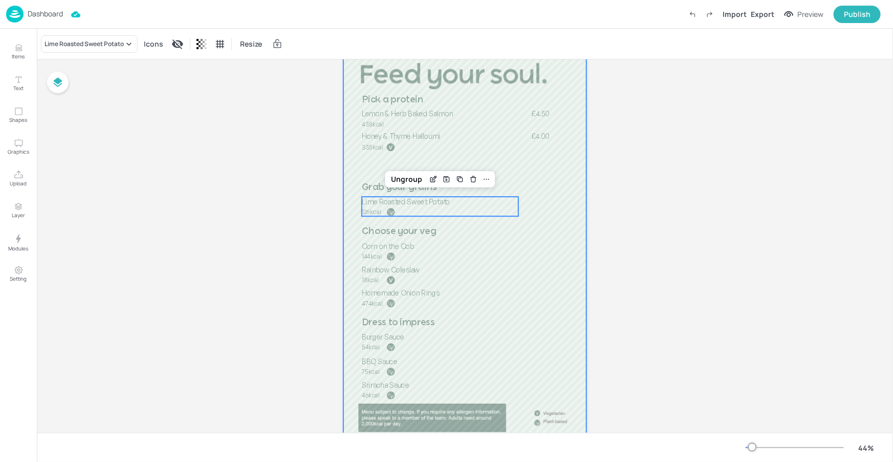
click at [549, 266] on div at bounding box center [464, 226] width 243 height 432
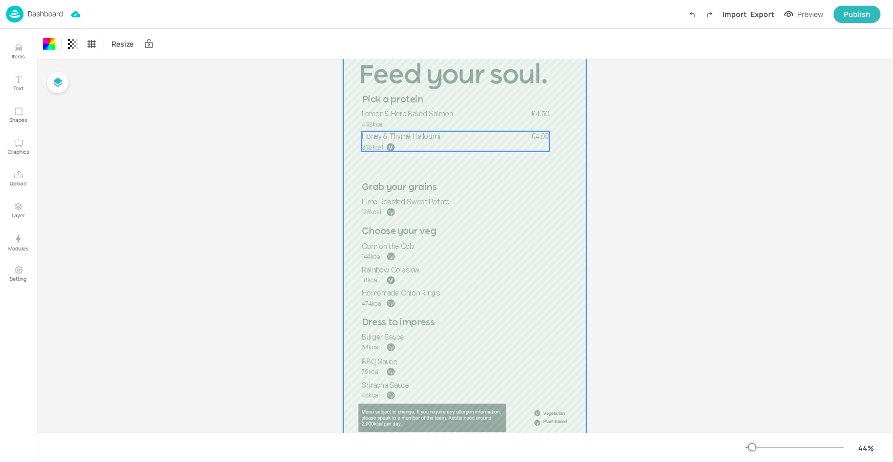
click at [483, 145] on div "£4.00 Honey & Thyme Halloumi 335kcal" at bounding box center [456, 142] width 188 height 20
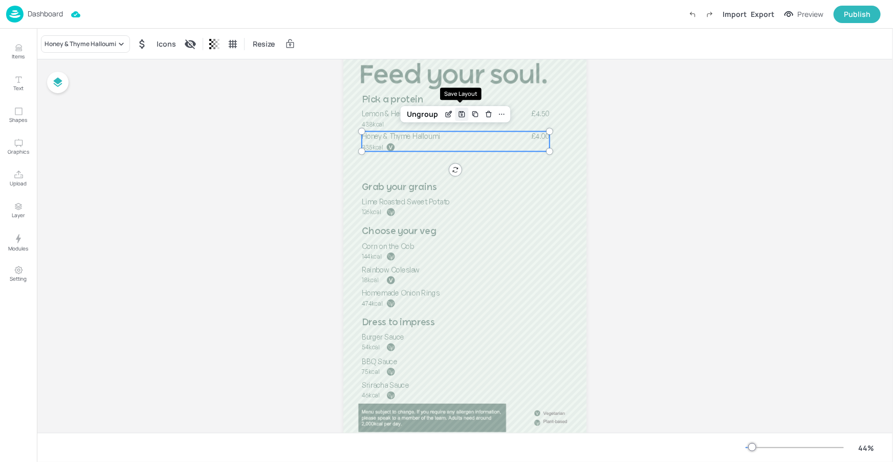
click at [459, 114] on icon "Save Layout" at bounding box center [462, 114] width 6 height 6
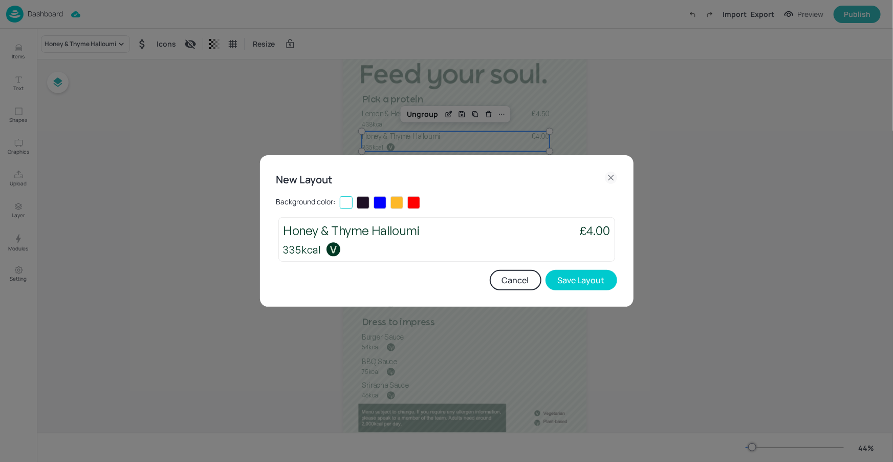
click at [519, 284] on button "Cancel" at bounding box center [516, 280] width 52 height 20
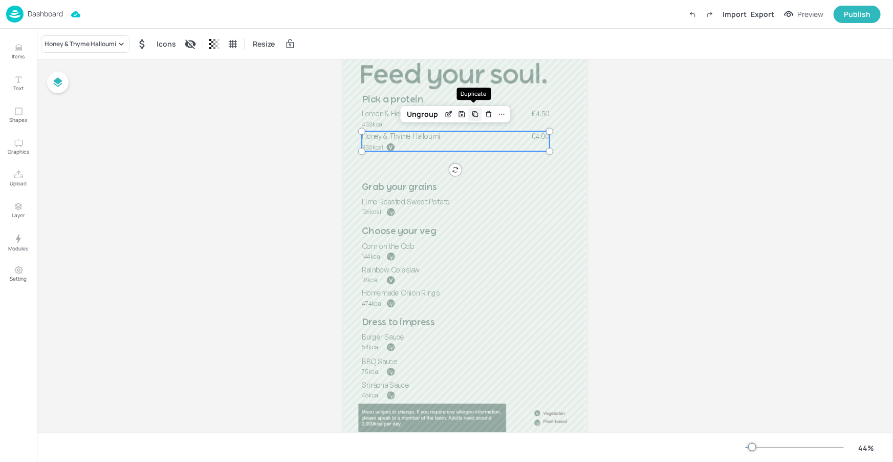
click at [474, 115] on icon "Duplicate" at bounding box center [476, 115] width 4 height 4
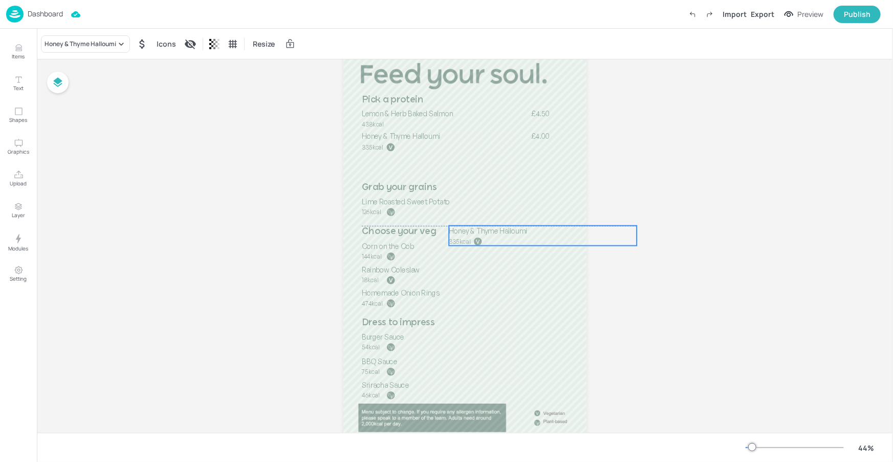
drag, startPoint x: 428, startPoint y: 142, endPoint x: 466, endPoint y: 190, distance: 61.5
click at [513, 233] on span "Honey & Thyme Halloumi" at bounding box center [488, 230] width 79 height 9
click at [578, 206] on div "Delete" at bounding box center [575, 208] width 13 height 13
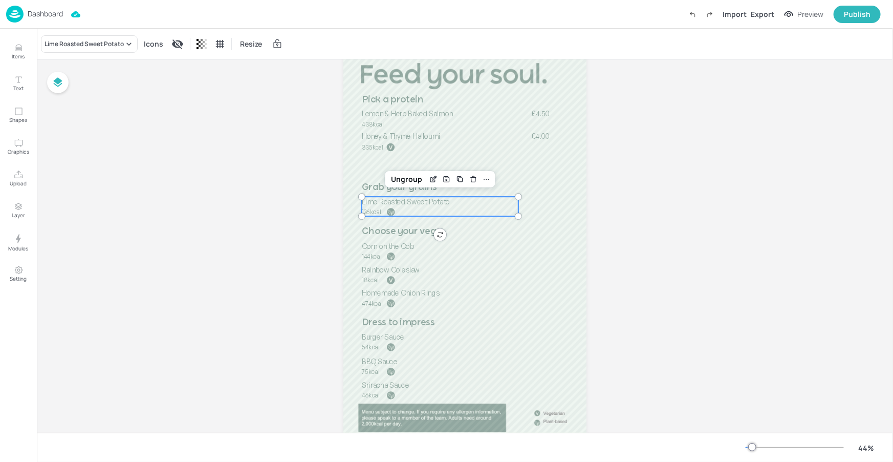
click at [438, 206] on p "Lime Roasted Sweet Potato" at bounding box center [440, 202] width 157 height 10
click at [462, 180] on icon "Duplicate" at bounding box center [460, 179] width 8 height 8
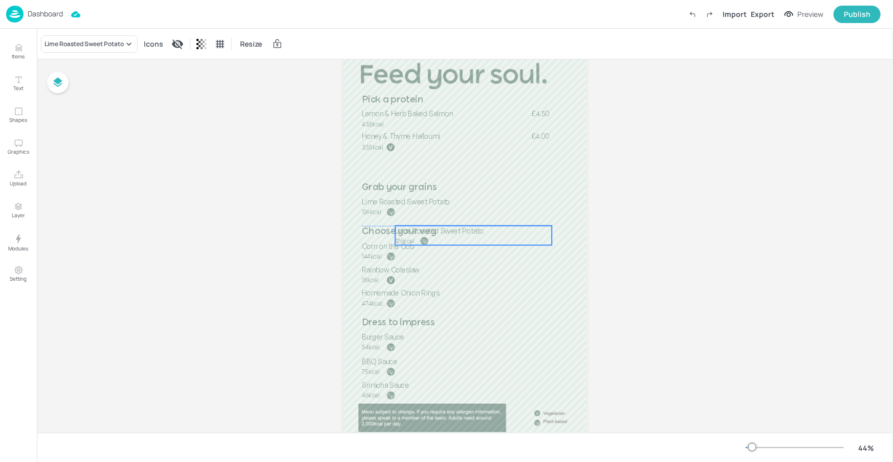
drag, startPoint x: 474, startPoint y: 212, endPoint x: 504, endPoint y: 236, distance: 38.1
click at [507, 243] on div "Lime Roasted Sweet Potato 126kcal" at bounding box center [473, 235] width 157 height 19
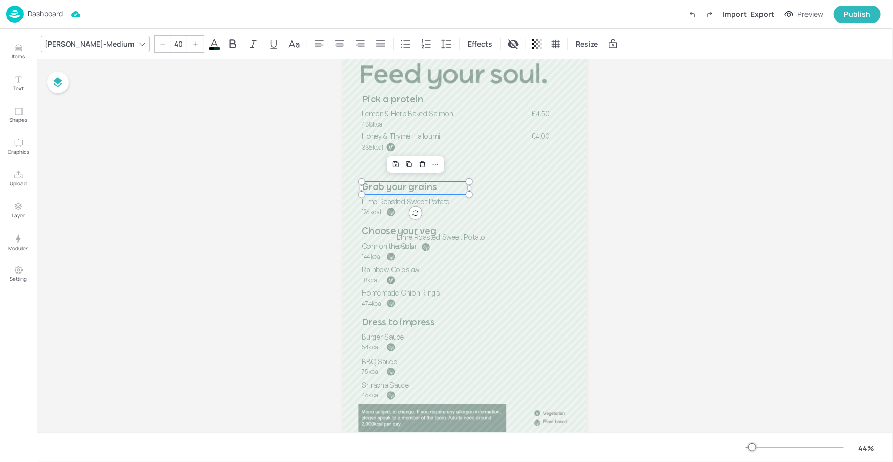
click at [443, 189] on p "Grab your grains" at bounding box center [415, 188] width 107 height 13
drag, startPoint x: 443, startPoint y: 189, endPoint x: 444, endPoint y: 166, distance: 22.6
click at [444, 166] on p "Grab your grains" at bounding box center [415, 165] width 107 height 13
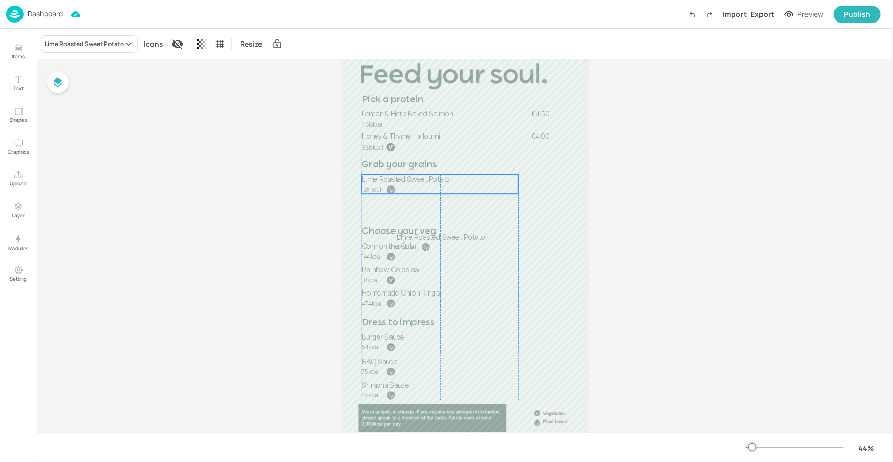
drag, startPoint x: 443, startPoint y: 204, endPoint x: 442, endPoint y: 182, distance: 22.5
click at [442, 182] on span "Lime Roasted Sweet Potato" at bounding box center [406, 179] width 88 height 9
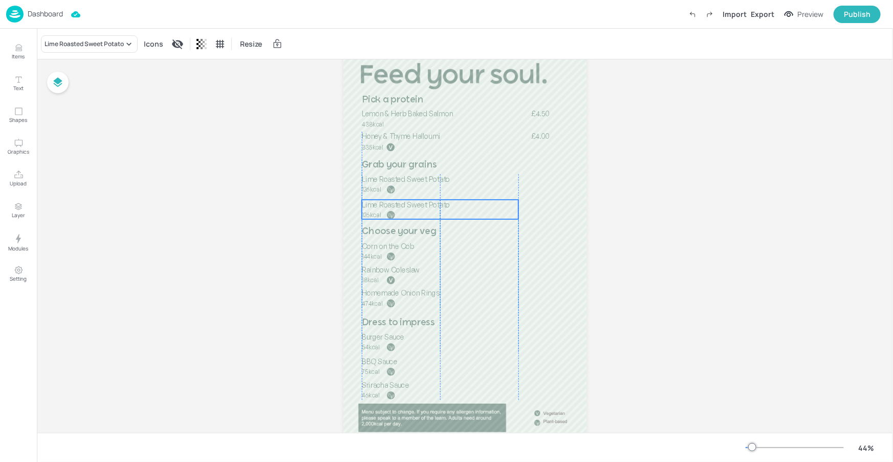
drag, startPoint x: 464, startPoint y: 238, endPoint x: 429, endPoint y: 207, distance: 47.1
click at [429, 207] on span "Lime Roasted Sweet Potato" at bounding box center [406, 204] width 88 height 9
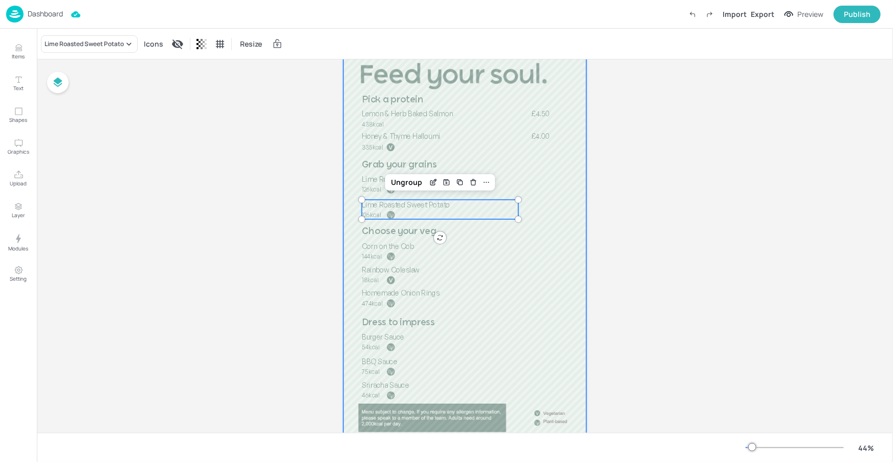
click at [545, 194] on div at bounding box center [464, 226] width 243 height 432
